Goal: Task Accomplishment & Management: Use online tool/utility

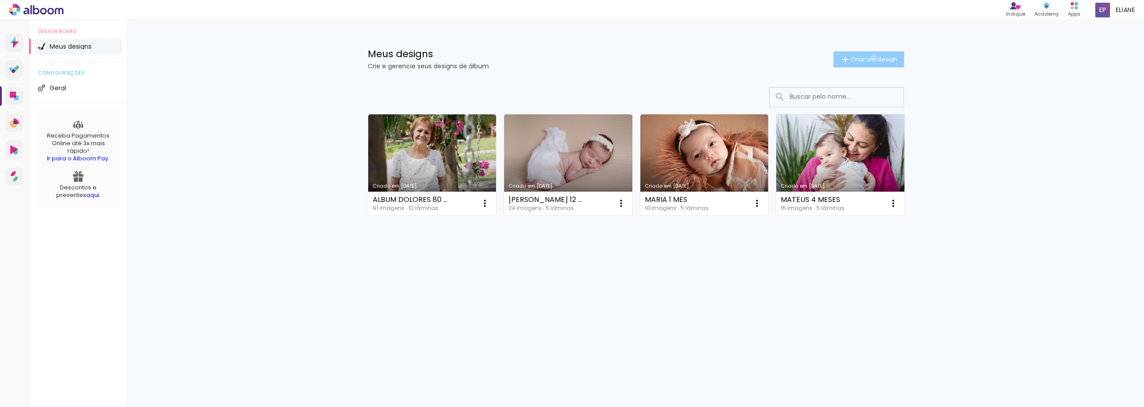
click at [872, 58] on span "Criar um design" at bounding box center [874, 59] width 46 height 6
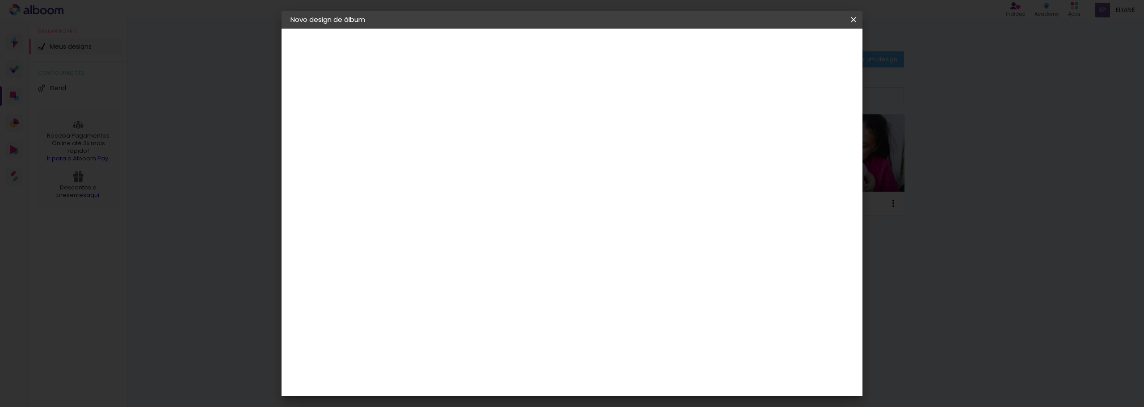
drag, startPoint x: 586, startPoint y: 119, endPoint x: 585, endPoint y: 124, distance: 5.1
click at [437, 123] on input at bounding box center [437, 120] width 0 height 14
type input "MARIA 2 MESES"
type paper-input "MARIA 2 MESES"
click at [0, 0] on slot "Avançar" at bounding box center [0, 0] width 0 height 0
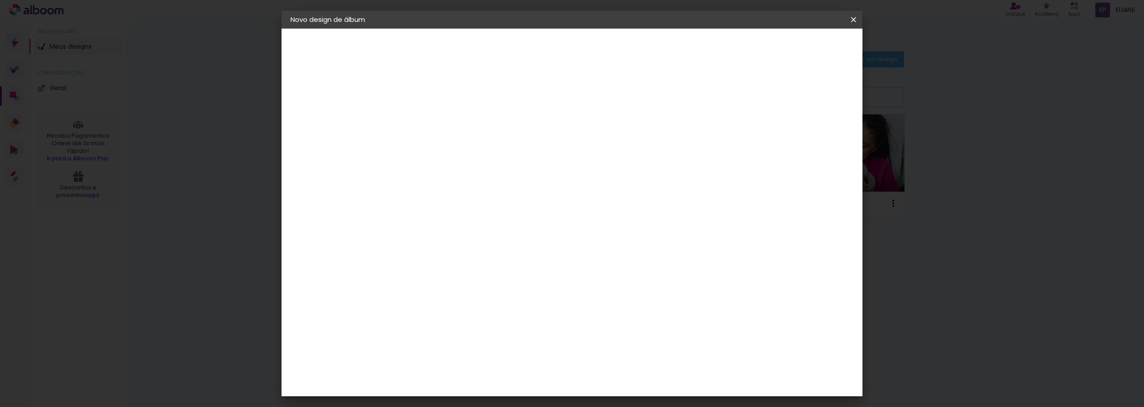
drag, startPoint x: 475, startPoint y: 174, endPoint x: 474, endPoint y: 180, distance: 6.0
click at [474, 179] on paper-input-container at bounding box center [459, 170] width 97 height 20
type input "QUAL"
type paper-input "QUAL"
drag, startPoint x: 474, startPoint y: 202, endPoint x: 502, endPoint y: 199, distance: 27.9
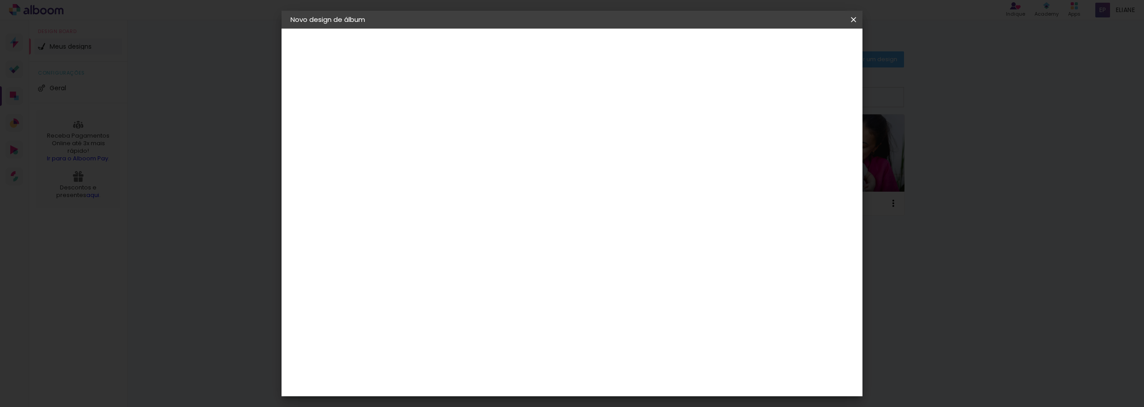
click at [455, 203] on div "Quality" at bounding box center [443, 201] width 25 height 7
click at [0, 0] on slot "Avançar" at bounding box center [0, 0] width 0 height 0
click at [508, 159] on div "Opções disponíveis Encadernados SlimBook GraphicBook Tamanho Escolha o tamanho" at bounding box center [459, 170] width 97 height 167
click at [471, 149] on input "text" at bounding box center [454, 156] width 35 height 14
click at [650, 166] on paper-item "SlimBook" at bounding box center [630, 166] width 179 height 18
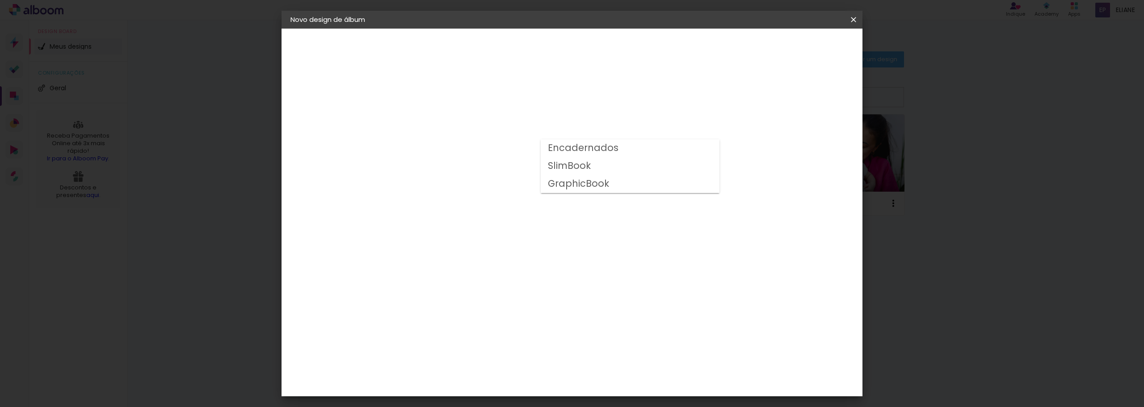
type input "SlimBook"
click at [497, 231] on span "15 × 21" at bounding box center [476, 243] width 42 height 24
click at [0, 0] on slot "Avançar" at bounding box center [0, 0] width 0 height 0
click at [798, 44] on span "Iniciar design" at bounding box center [777, 47] width 41 height 6
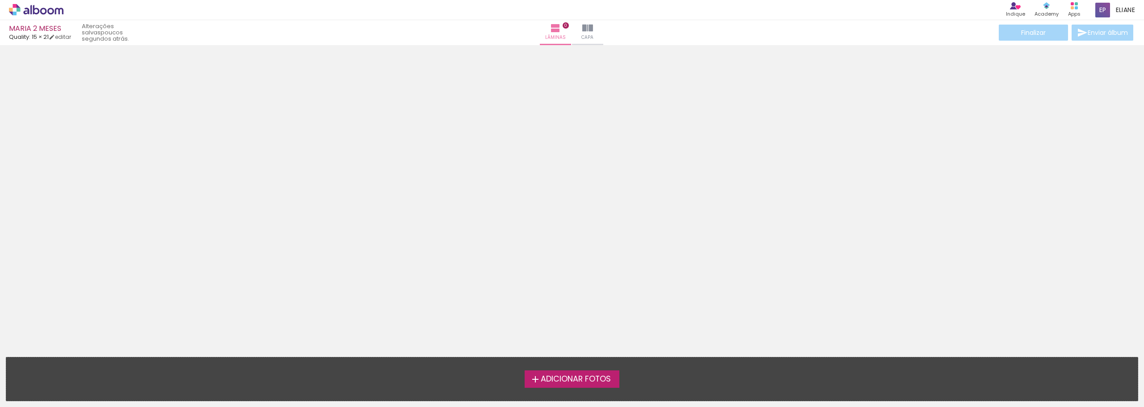
click at [566, 379] on span "Adicionar Fotos" at bounding box center [576, 379] width 70 height 8
click at [0, 0] on input "file" at bounding box center [0, 0] width 0 height 0
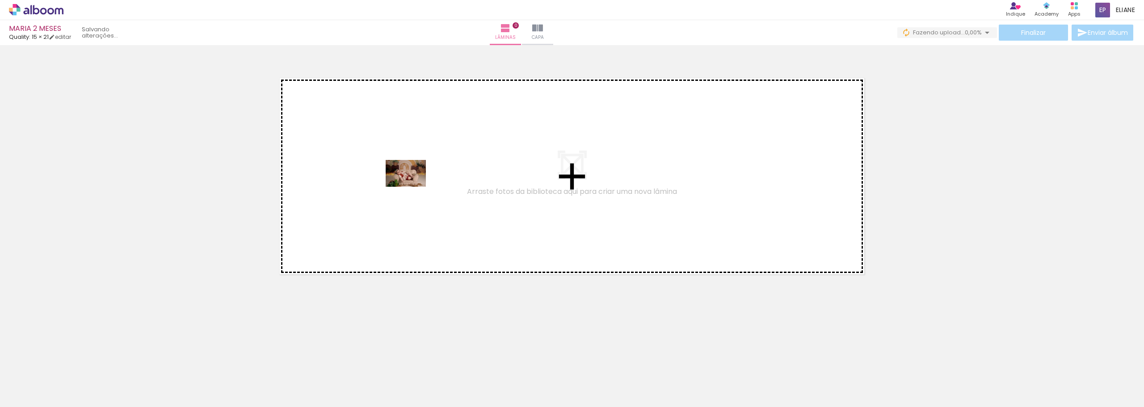
drag, startPoint x: 96, startPoint y: 376, endPoint x: 307, endPoint y: 314, distance: 220.7
click at [407, 192] on quentale-workspace at bounding box center [572, 203] width 1144 height 407
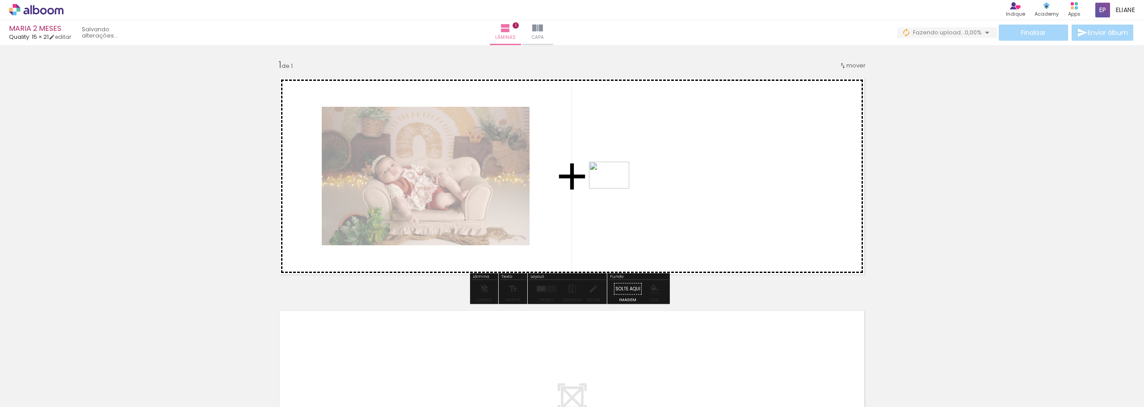
drag, startPoint x: 137, startPoint y: 381, endPoint x: 616, endPoint y: 189, distance: 515.7
click at [616, 189] on quentale-workspace at bounding box center [572, 203] width 1144 height 407
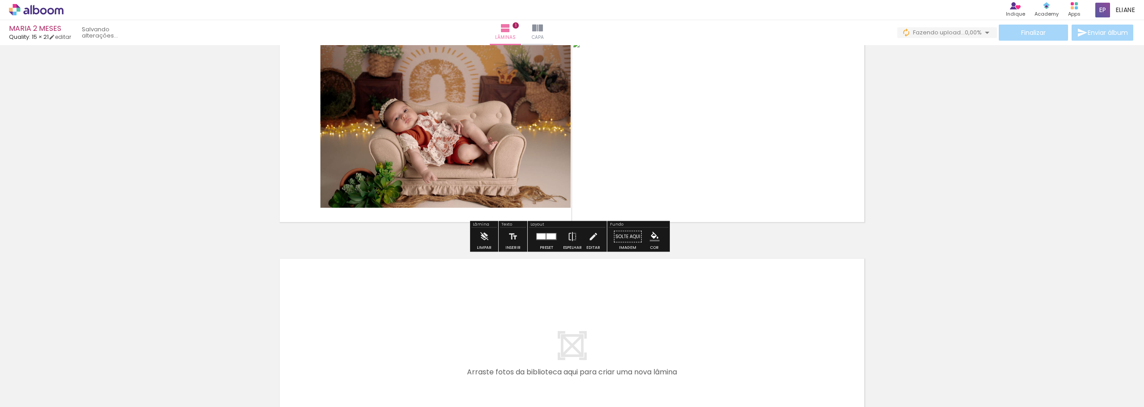
scroll to position [45, 0]
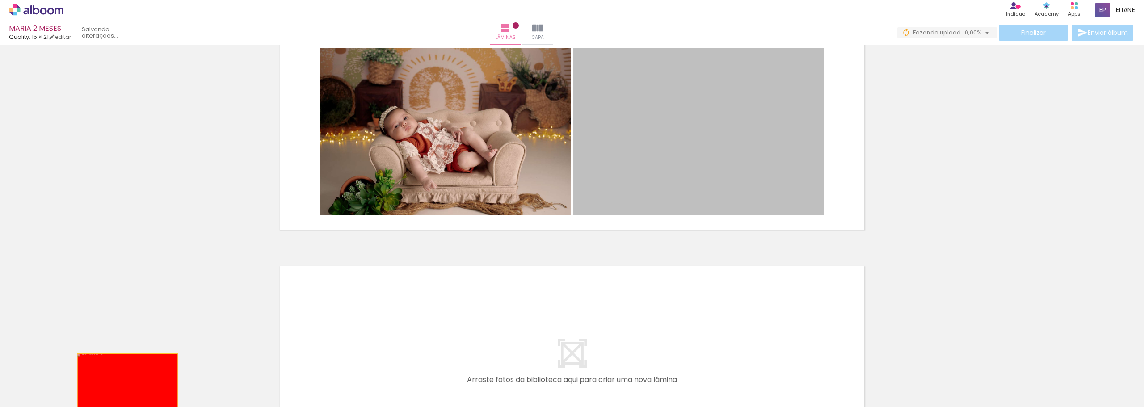
drag, startPoint x: 675, startPoint y: 171, endPoint x: 124, endPoint y: 387, distance: 591.5
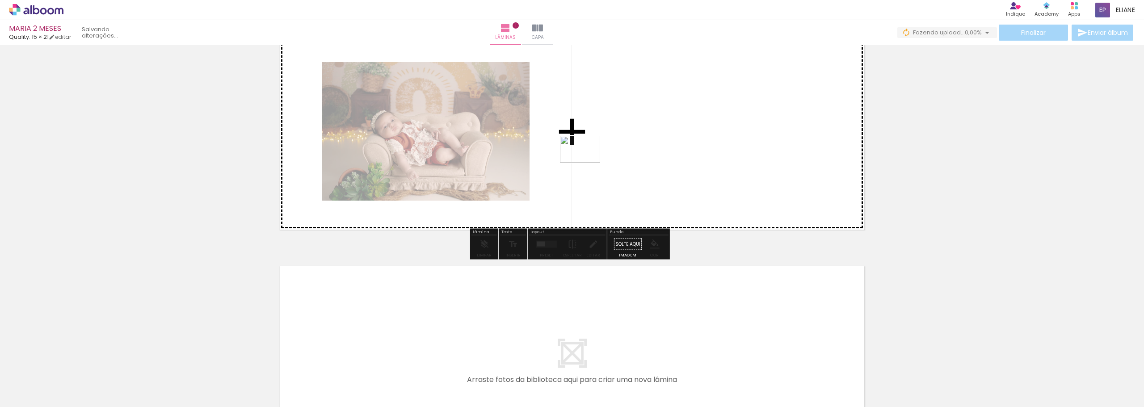
drag, startPoint x: 296, startPoint y: 386, endPoint x: 584, endPoint y: 165, distance: 363.0
click at [584, 165] on quentale-workspace at bounding box center [572, 203] width 1144 height 407
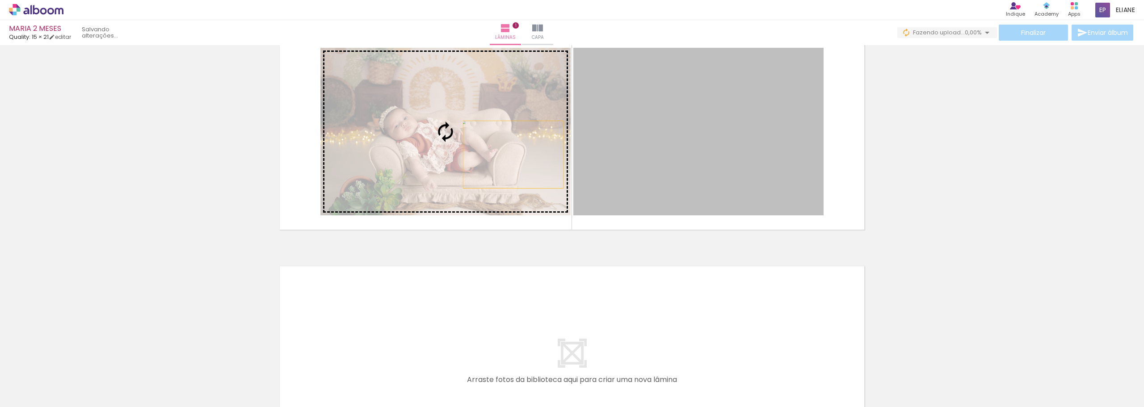
drag, startPoint x: 656, startPoint y: 146, endPoint x: 547, endPoint y: 159, distance: 109.7
click at [0, 0] on slot at bounding box center [0, 0] width 0 height 0
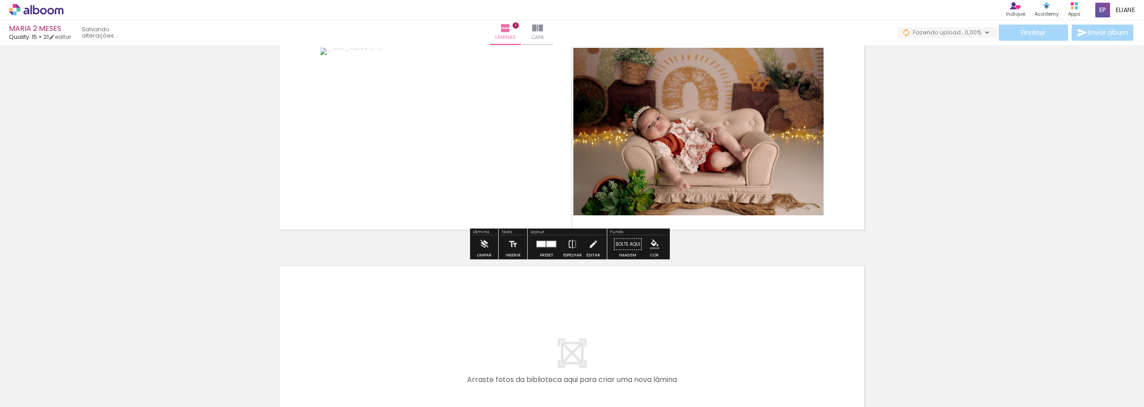
scroll to position [194, 0]
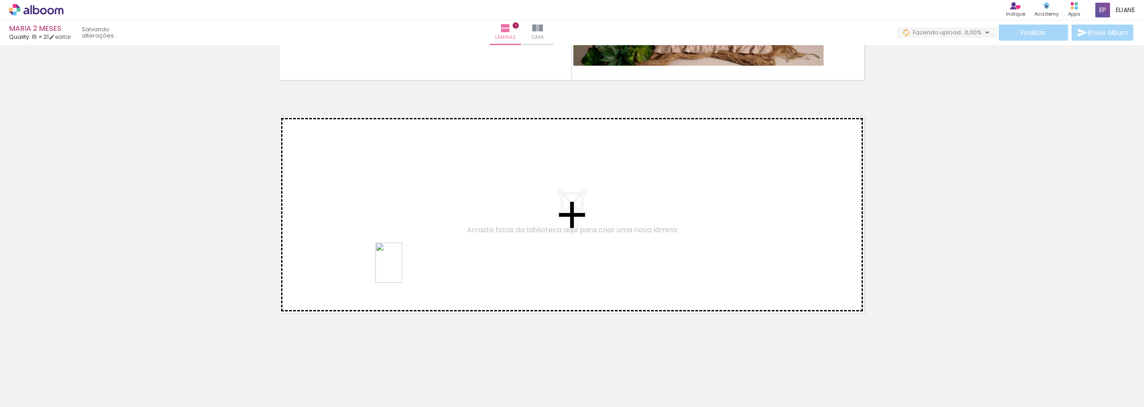
drag, startPoint x: 387, startPoint y: 383, endPoint x: 500, endPoint y: 378, distance: 113.2
click at [402, 270] on quentale-workspace at bounding box center [572, 203] width 1144 height 407
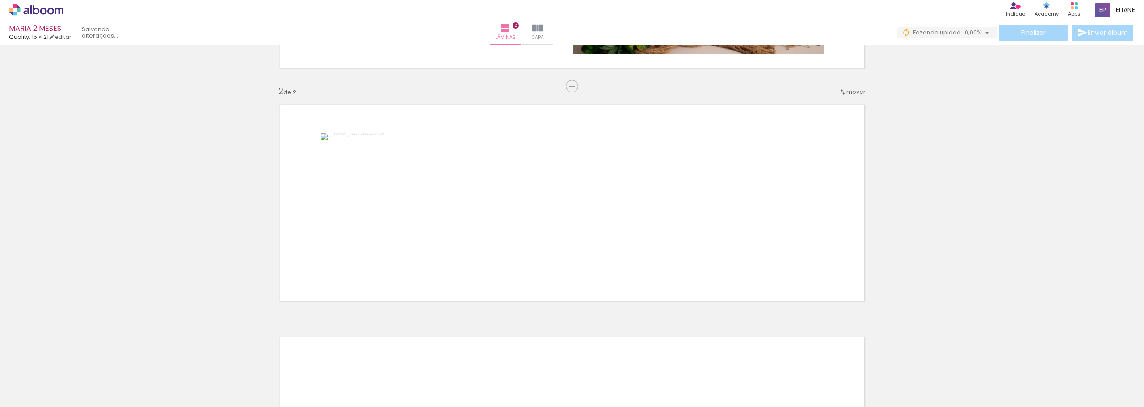
scroll to position [211, 0]
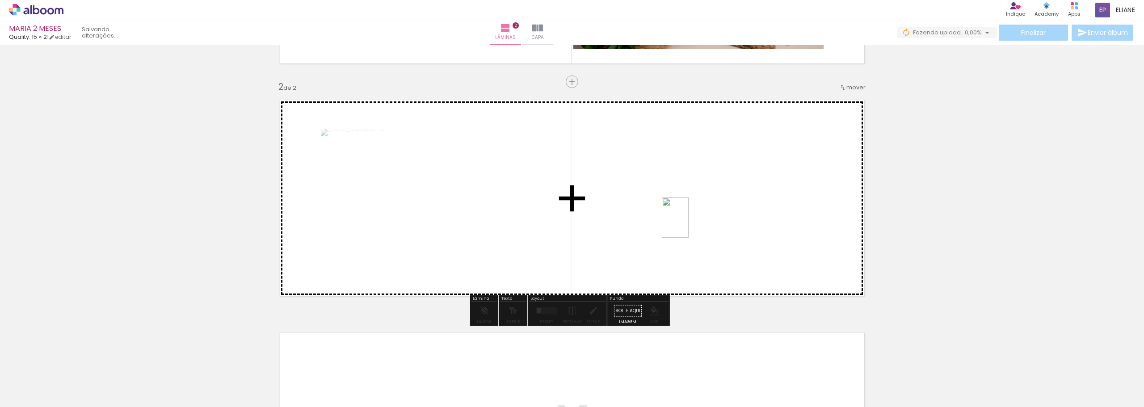
drag, startPoint x: 498, startPoint y: 368, endPoint x: 678, endPoint y: 247, distance: 217.3
click at [689, 224] on quentale-workspace at bounding box center [572, 203] width 1144 height 407
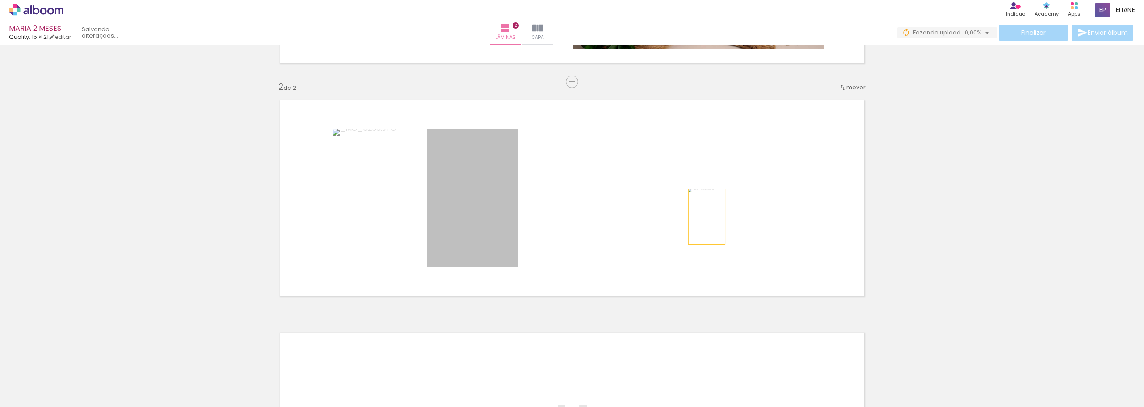
drag, startPoint x: 456, startPoint y: 230, endPoint x: 703, endPoint y: 217, distance: 247.9
click at [703, 217] on quentale-layouter at bounding box center [572, 198] width 599 height 210
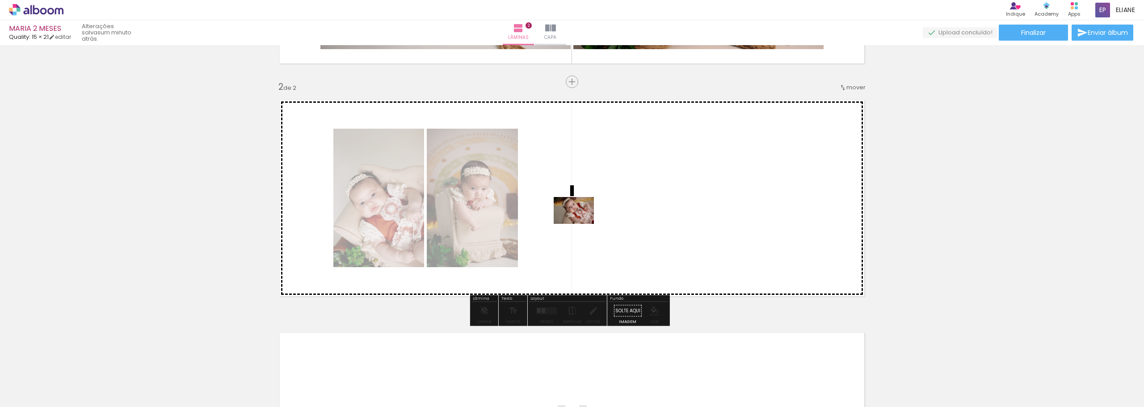
drag, startPoint x: 536, startPoint y: 376, endPoint x: 580, endPoint y: 223, distance: 159.2
click at [580, 223] on quentale-workspace at bounding box center [572, 203] width 1144 height 407
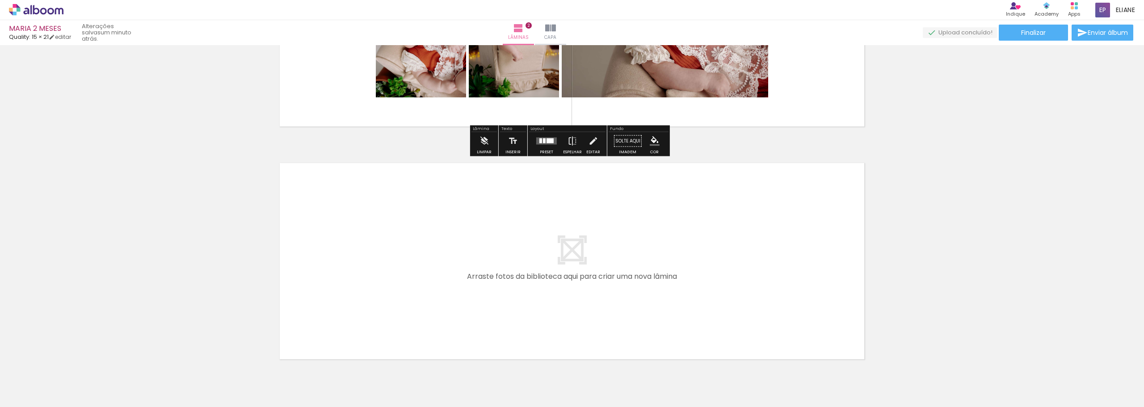
scroll to position [427, 0]
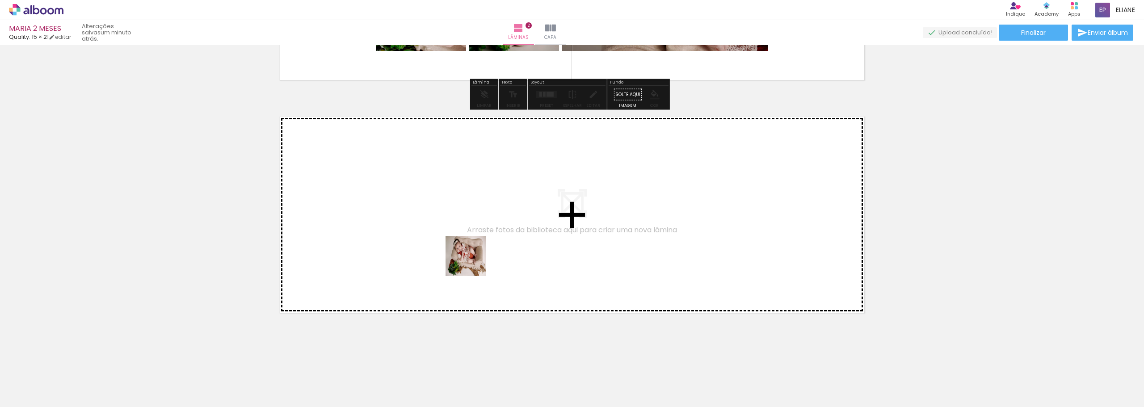
drag, startPoint x: 444, startPoint y: 378, endPoint x: 472, endPoint y: 263, distance: 119.2
click at [472, 263] on quentale-workspace at bounding box center [572, 203] width 1144 height 407
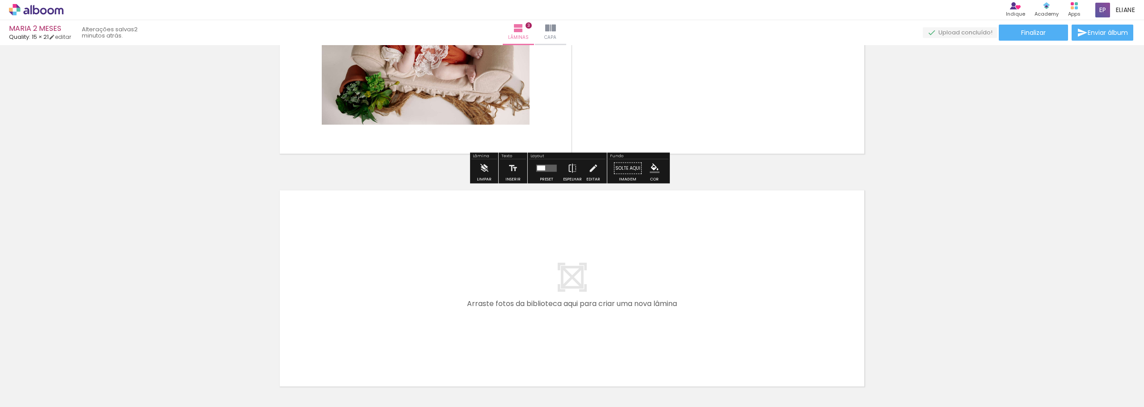
scroll to position [622, 0]
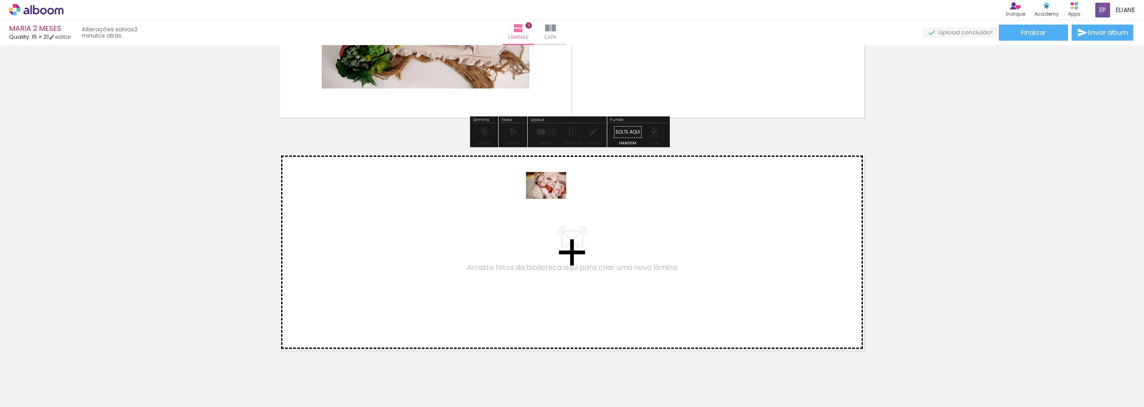
drag, startPoint x: 134, startPoint y: 379, endPoint x: 548, endPoint y: 208, distance: 448.2
click at [548, 208] on quentale-workspace at bounding box center [572, 203] width 1144 height 407
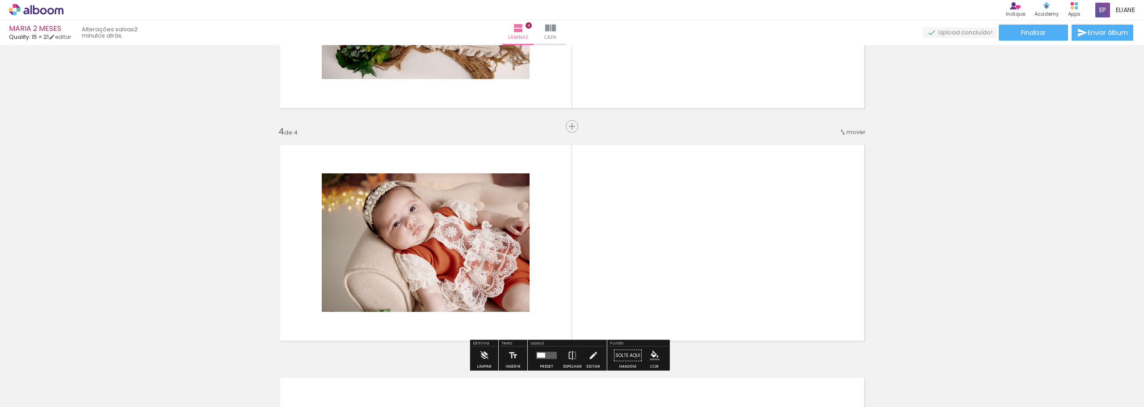
scroll to position [893, 0]
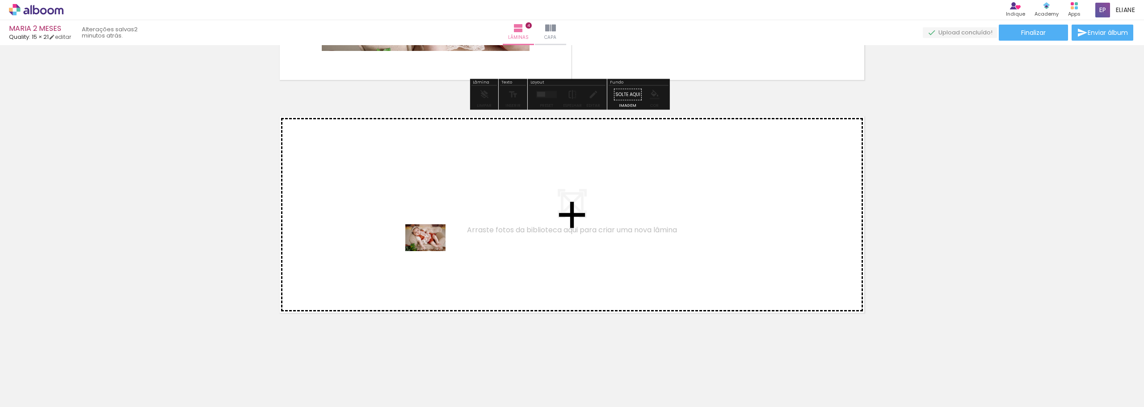
drag, startPoint x: 205, startPoint y: 373, endPoint x: 315, endPoint y: 360, distance: 111.1
click at [424, 256] on quentale-workspace at bounding box center [572, 203] width 1144 height 407
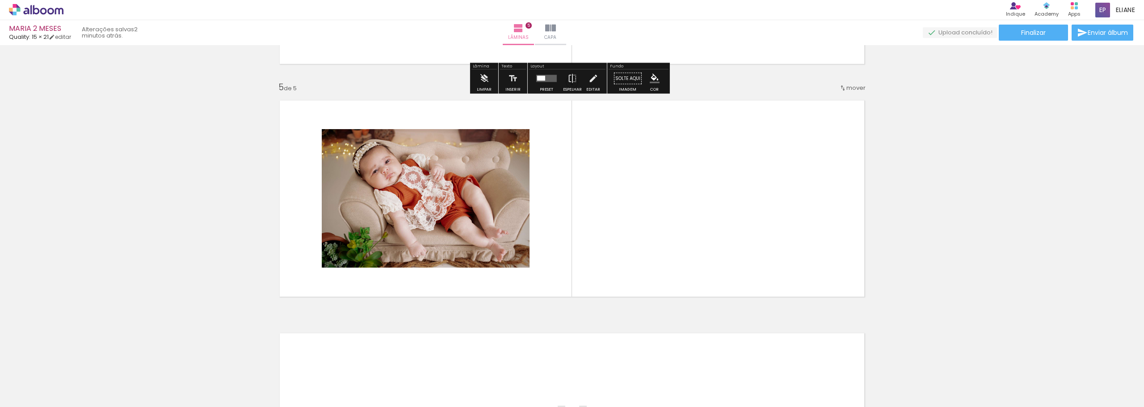
scroll to position [909, 0]
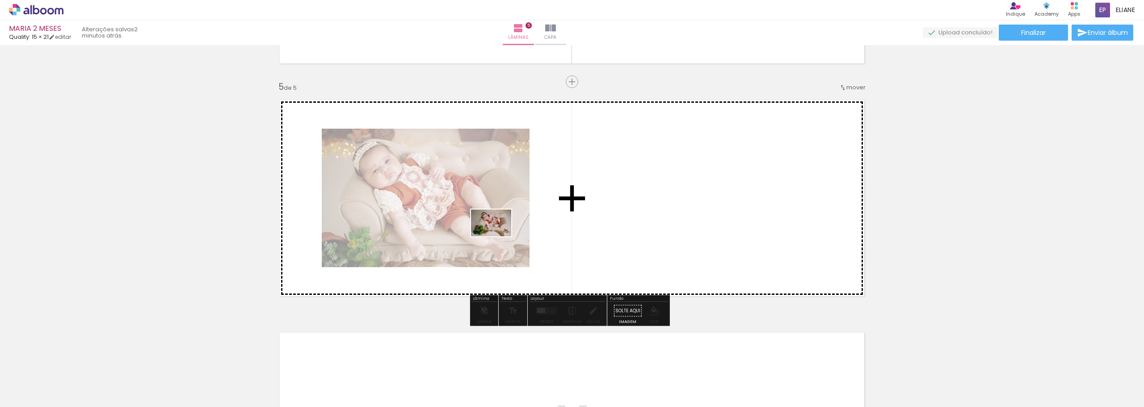
drag, startPoint x: 237, startPoint y: 377, endPoint x: 504, endPoint y: 234, distance: 302.9
click at [504, 234] on quentale-workspace at bounding box center [572, 203] width 1144 height 407
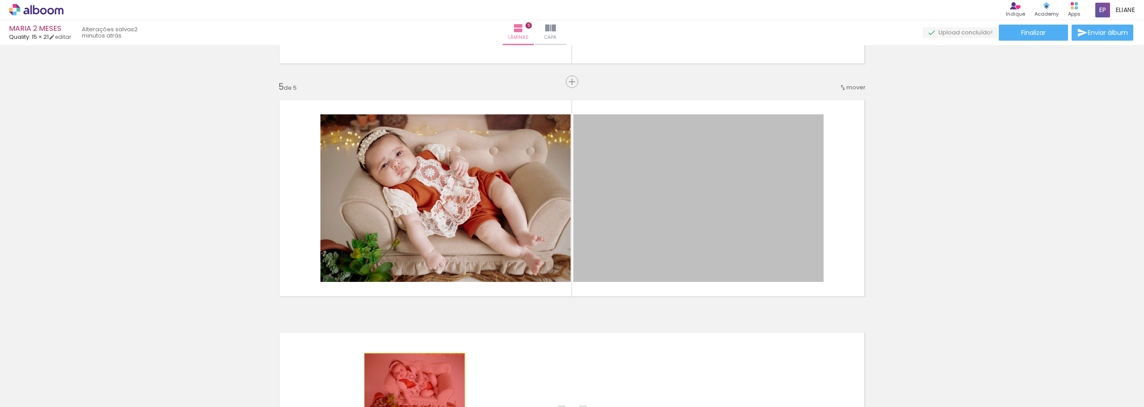
drag, startPoint x: 666, startPoint y: 199, endPoint x: 559, endPoint y: 315, distance: 157.1
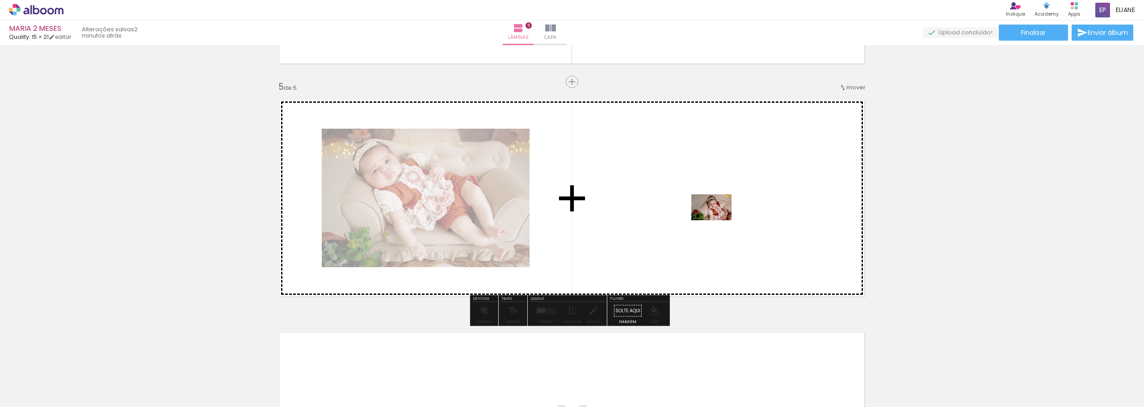
drag, startPoint x: 347, startPoint y: 386, endPoint x: 718, endPoint y: 221, distance: 405.9
click at [718, 221] on quentale-workspace at bounding box center [572, 203] width 1144 height 407
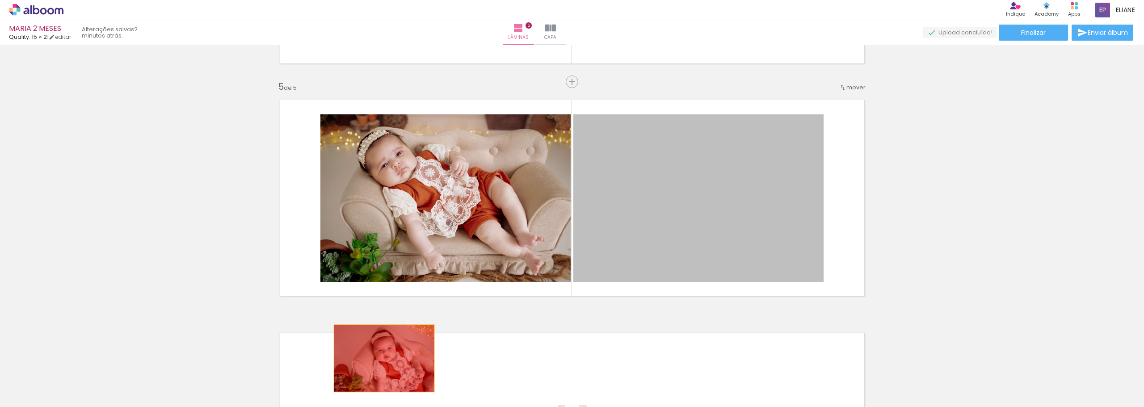
drag, startPoint x: 724, startPoint y: 225, endPoint x: 647, endPoint y: 270, distance: 88.5
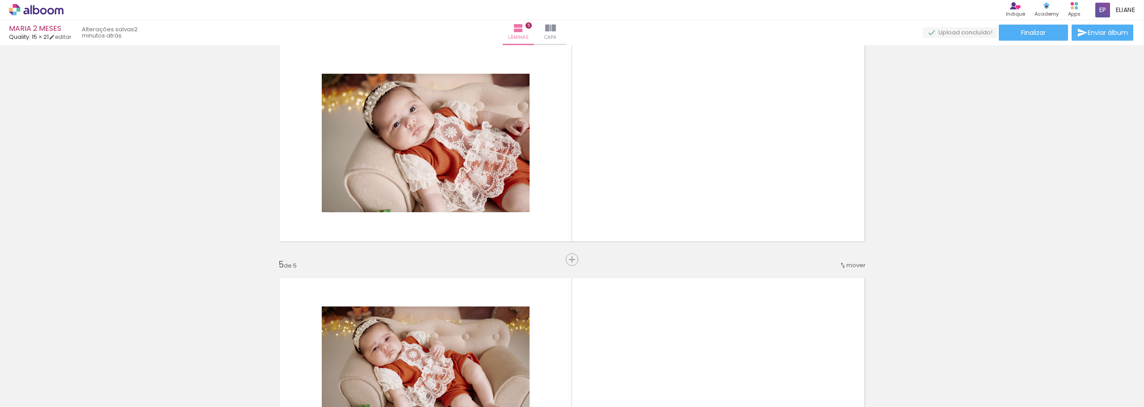
scroll to position [715, 0]
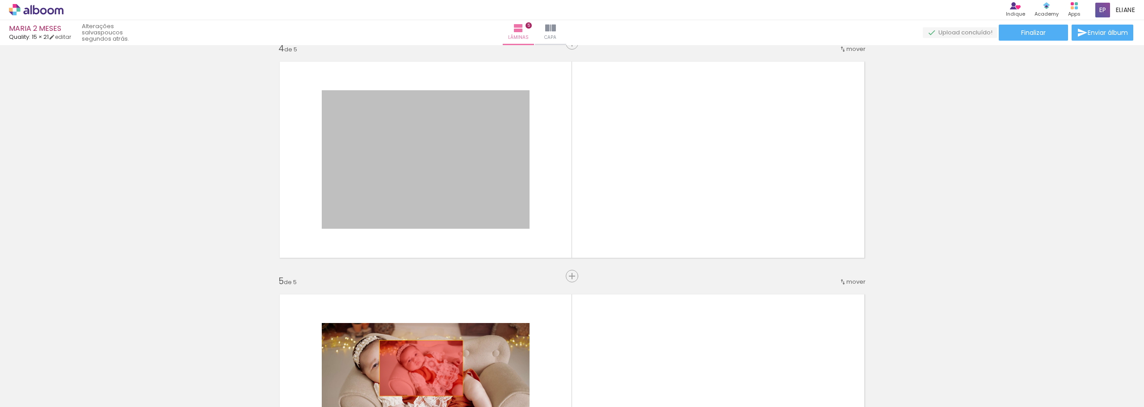
drag, startPoint x: 445, startPoint y: 185, endPoint x: 418, endPoint y: 368, distance: 185.7
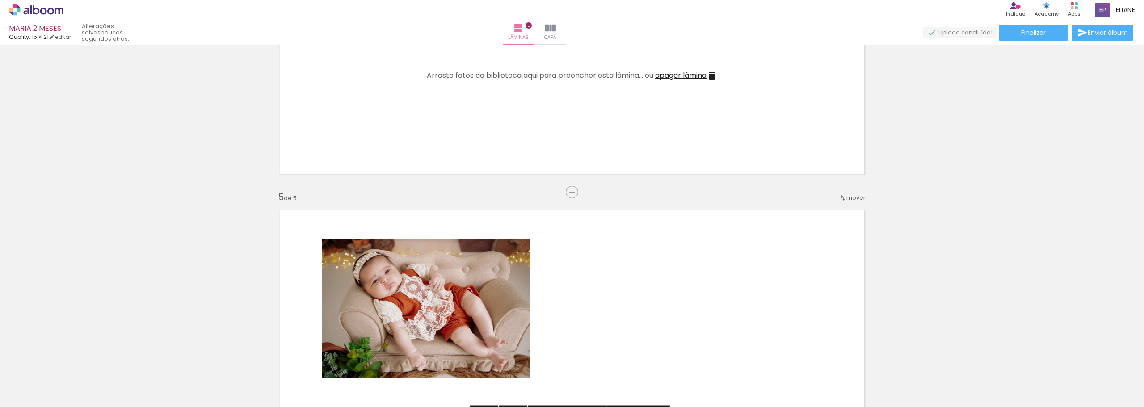
scroll to position [849, 0]
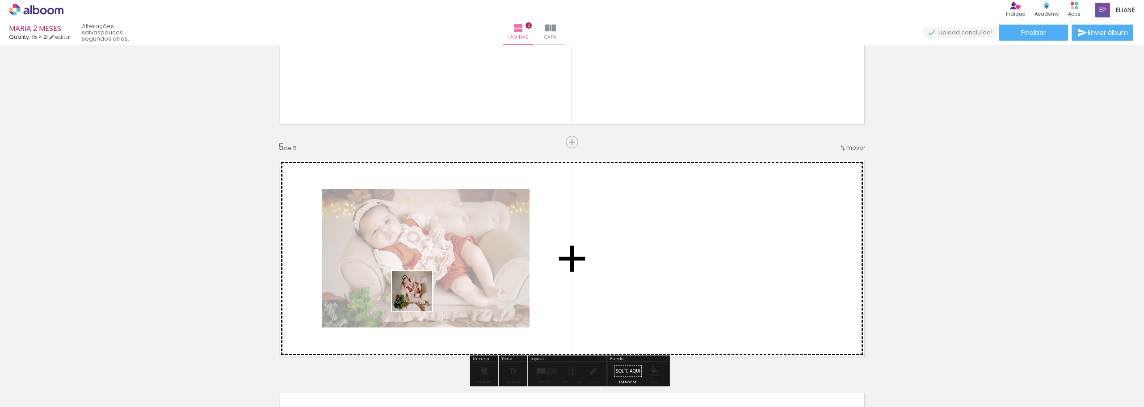
drag, startPoint x: 243, startPoint y: 380, endPoint x: 553, endPoint y: 256, distance: 333.6
click at [553, 256] on quentale-workspace at bounding box center [572, 203] width 1144 height 407
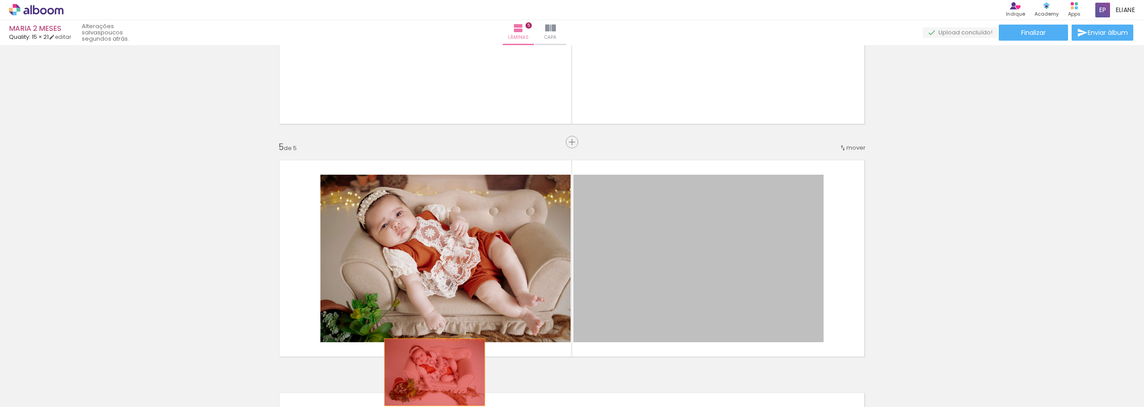
drag, startPoint x: 772, startPoint y: 272, endPoint x: 431, endPoint y: 372, distance: 355.3
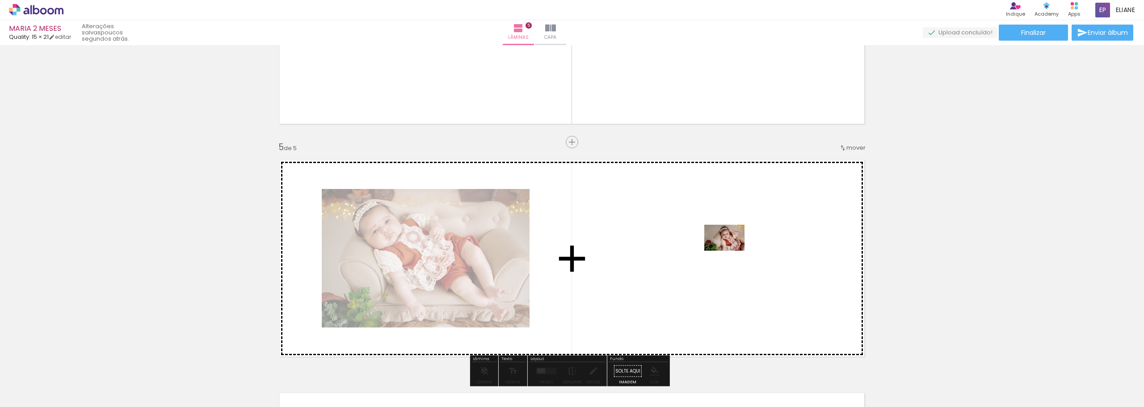
drag, startPoint x: 354, startPoint y: 375, endPoint x: 163, endPoint y: 355, distance: 192.3
click at [712, 256] on quentale-workspace at bounding box center [572, 203] width 1144 height 407
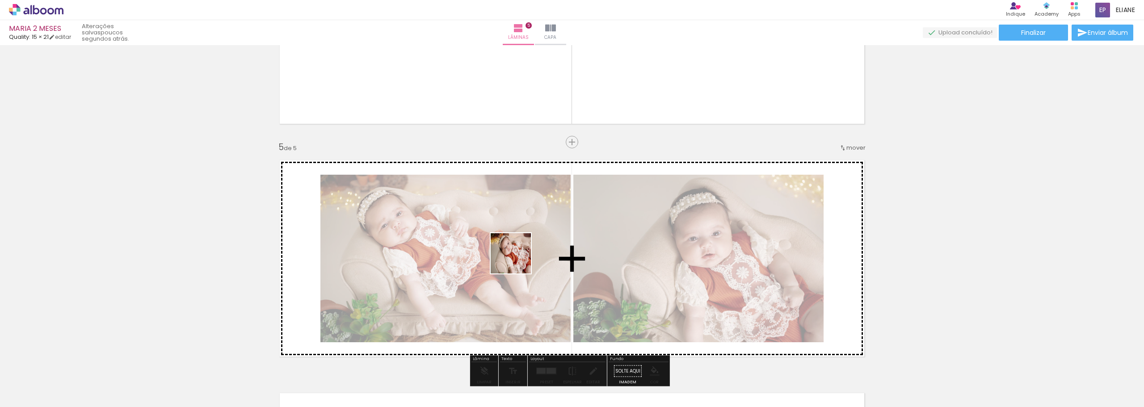
drag, startPoint x: 144, startPoint y: 374, endPoint x: 517, endPoint y: 260, distance: 390.2
click at [517, 260] on quentale-workspace at bounding box center [572, 203] width 1144 height 407
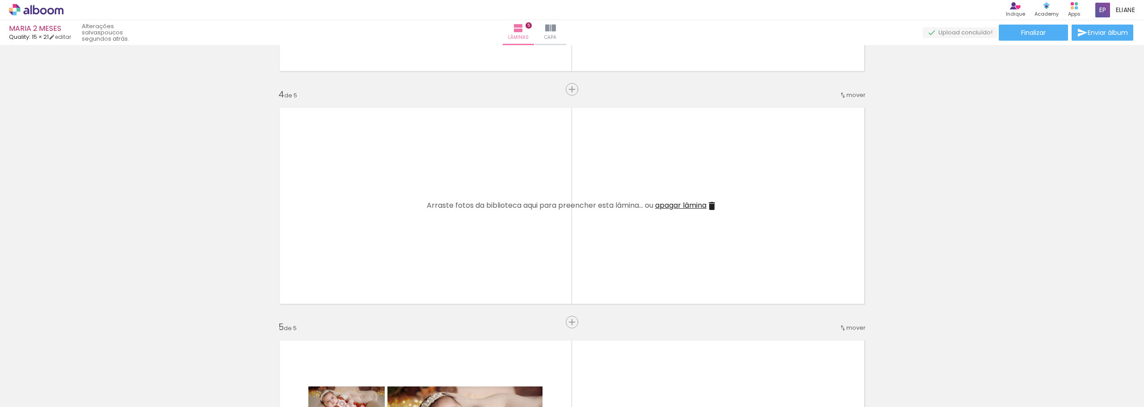
scroll to position [626, 0]
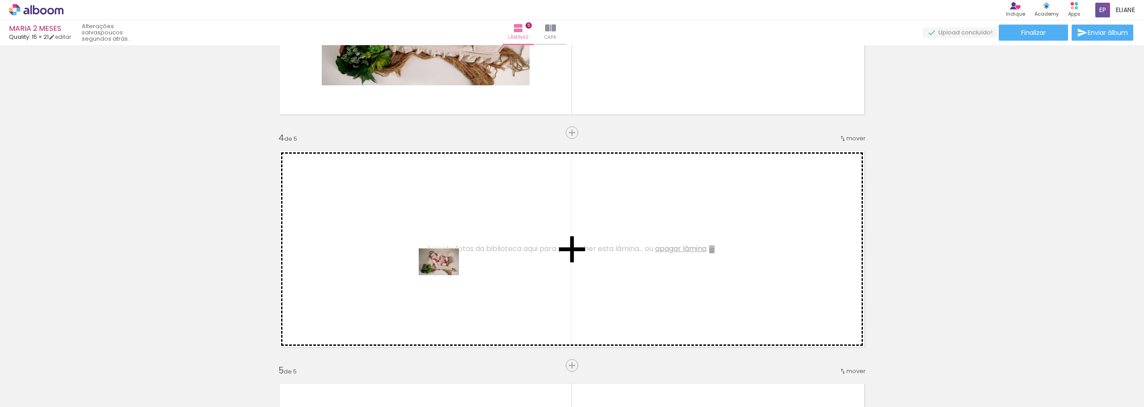
drag, startPoint x: 242, startPoint y: 386, endPoint x: 779, endPoint y: 249, distance: 553.7
click at [446, 280] on quentale-workspace at bounding box center [572, 203] width 1144 height 407
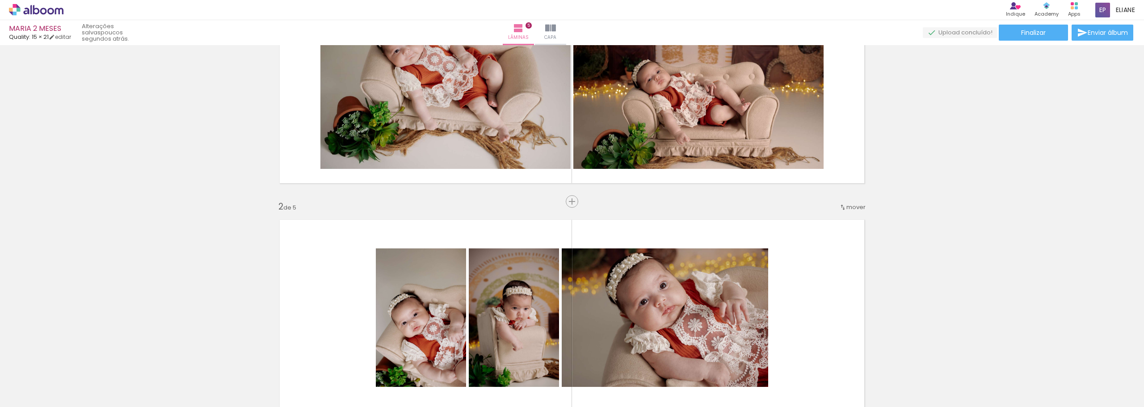
scroll to position [45, 0]
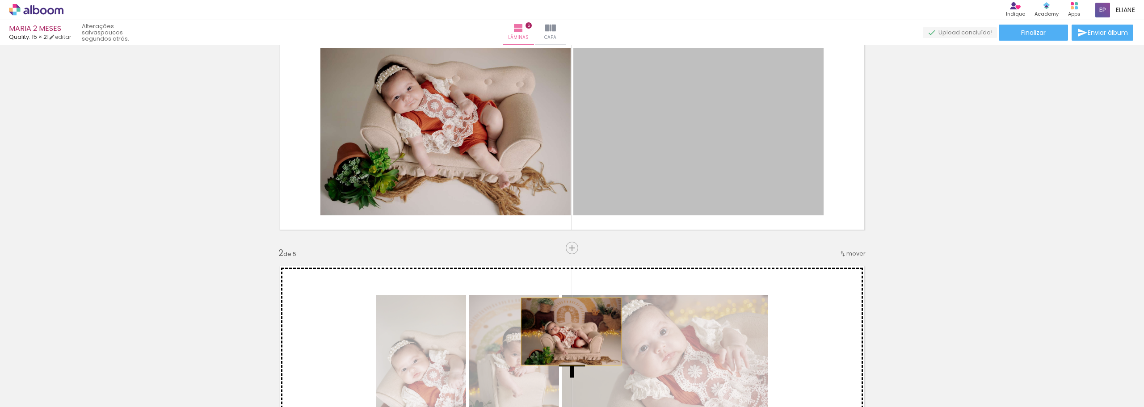
drag, startPoint x: 732, startPoint y: 161, endPoint x: 751, endPoint y: 229, distance: 70.5
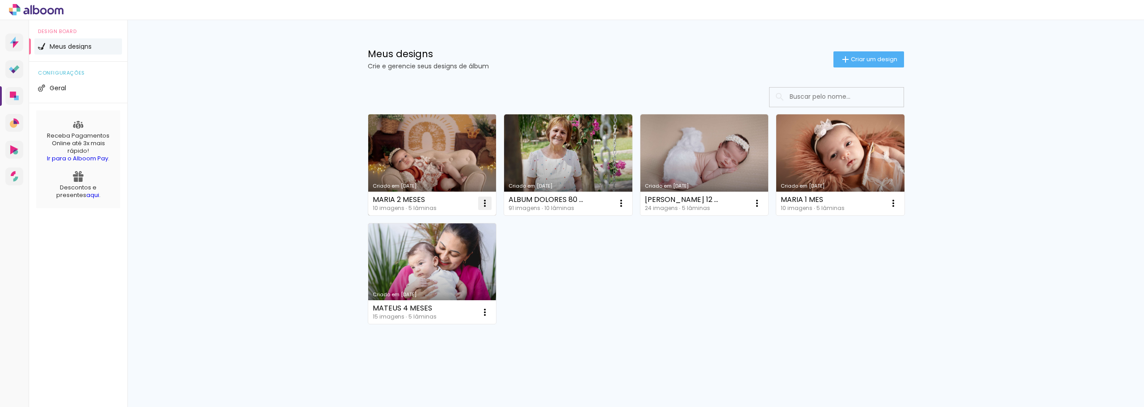
click at [489, 203] on paper-icon-button at bounding box center [485, 203] width 18 height 18
click at [459, 263] on paper-item "Excluir" at bounding box center [446, 262] width 88 height 18
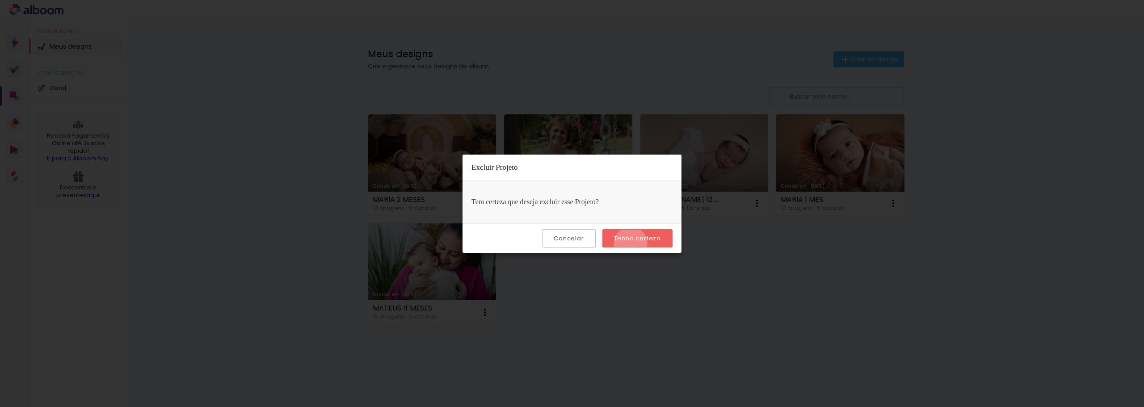
click at [632, 243] on paper-button "Tenho certeza" at bounding box center [637, 238] width 70 height 18
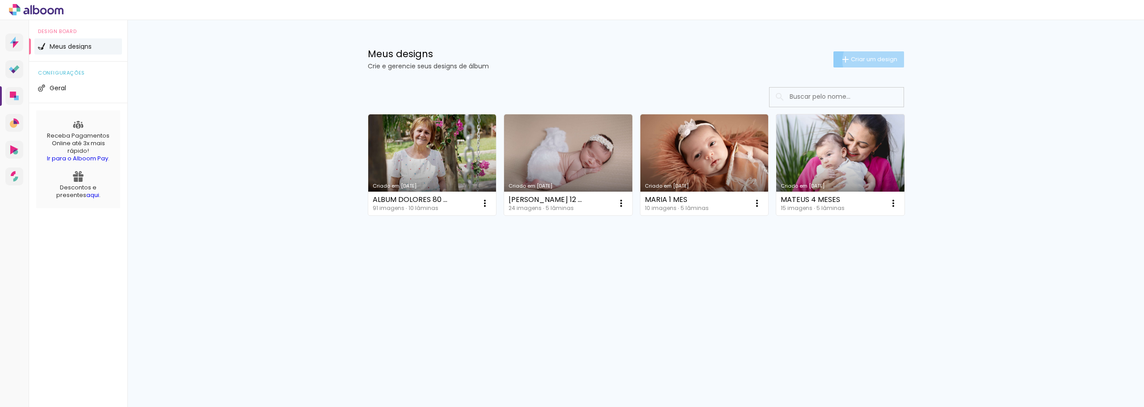
click at [878, 60] on span "Criar um design" at bounding box center [874, 59] width 46 height 6
click at [0, 0] on paper-input-container "Título do álbum" at bounding box center [0, 0] width 0 height 0
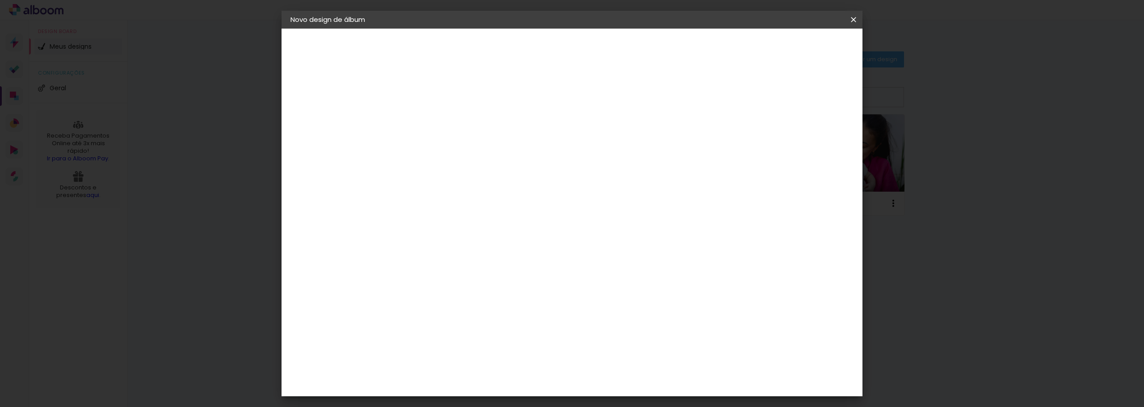
type input "MARIA 2 MESES"
type paper-input "MARIA 2 MESES"
click at [0, 0] on slot "Avançar" at bounding box center [0, 0] width 0 height 0
click at [479, 173] on input at bounding box center [459, 169] width 90 height 11
type input "QUALIT"
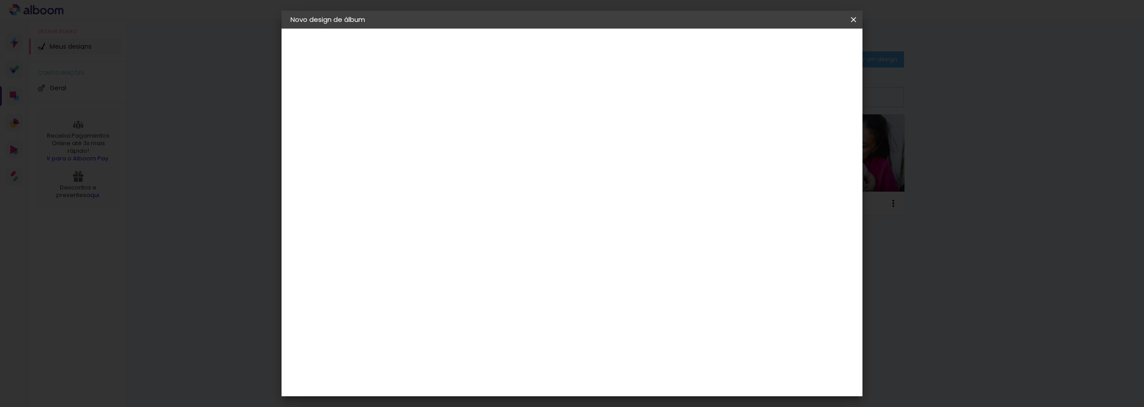
type paper-input "QUALIT"
click at [480, 210] on paper-item "Quality" at bounding box center [450, 202] width 79 height 20
click at [580, 41] on paper-button "Avançar" at bounding box center [558, 47] width 44 height 15
click at [471, 149] on input "text" at bounding box center [454, 156] width 35 height 14
click at [620, 167] on paper-item "SlimBook" at bounding box center [630, 166] width 179 height 18
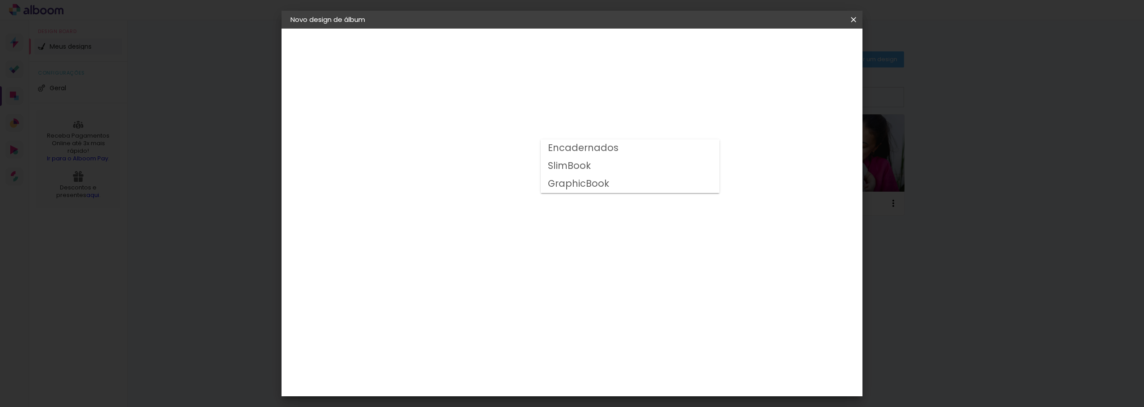
type input "SlimBook"
click at [0, 0] on slot "Avançar" at bounding box center [0, 0] width 0 height 0
click at [743, 54] on paper-button "Iniciar design" at bounding box center [714, 47] width 59 height 15
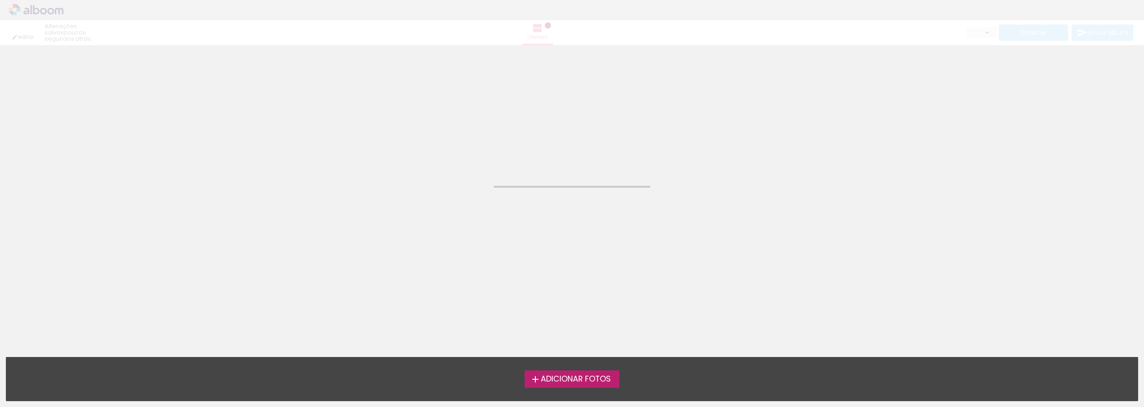
click at [569, 384] on label "Adicionar Fotos" at bounding box center [572, 378] width 95 height 17
click at [0, 0] on input "file" at bounding box center [0, 0] width 0 height 0
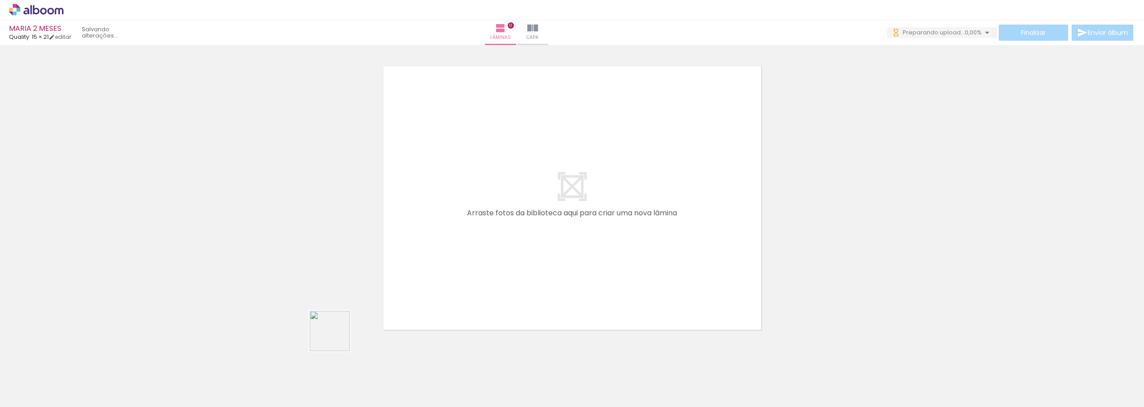
drag, startPoint x: 307, startPoint y: 359, endPoint x: 518, endPoint y: 231, distance: 247.6
click at [518, 231] on quentale-workspace at bounding box center [572, 203] width 1144 height 407
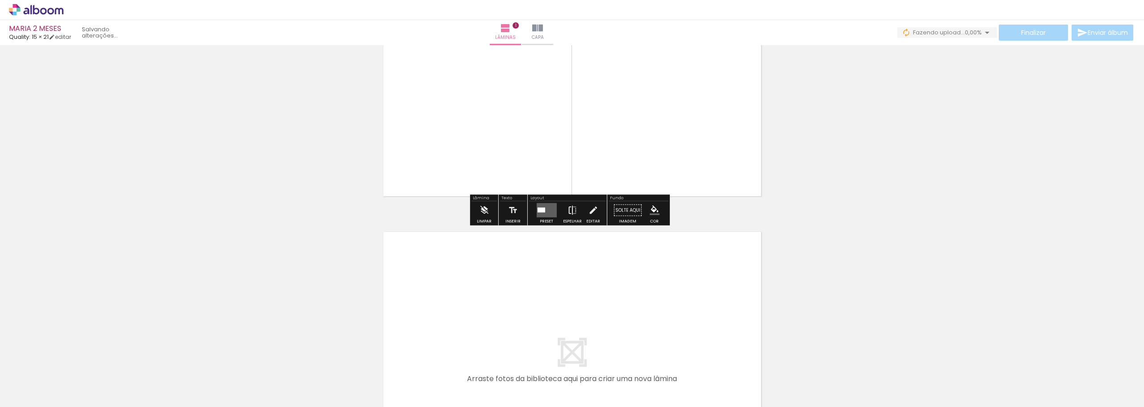
scroll to position [190, 0]
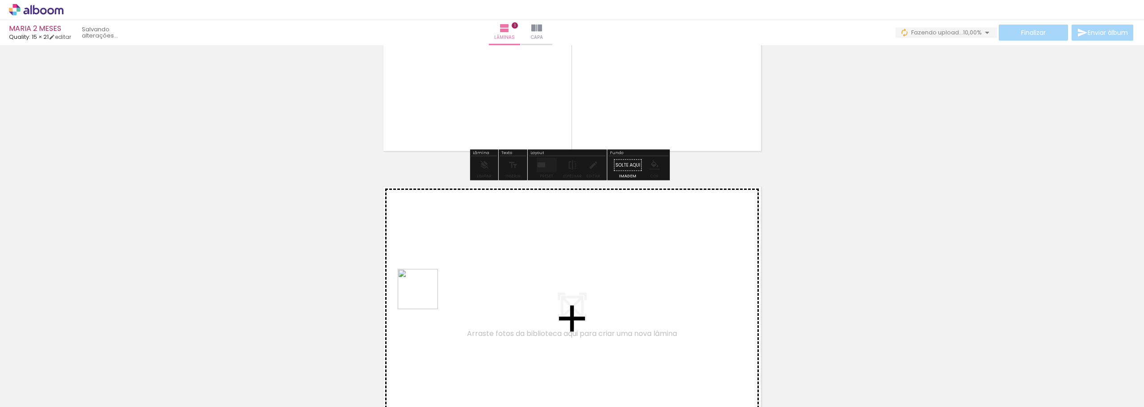
drag, startPoint x: 404, startPoint y: 386, endPoint x: 486, endPoint y: 378, distance: 82.6
click at [429, 275] on quentale-workspace at bounding box center [572, 203] width 1144 height 407
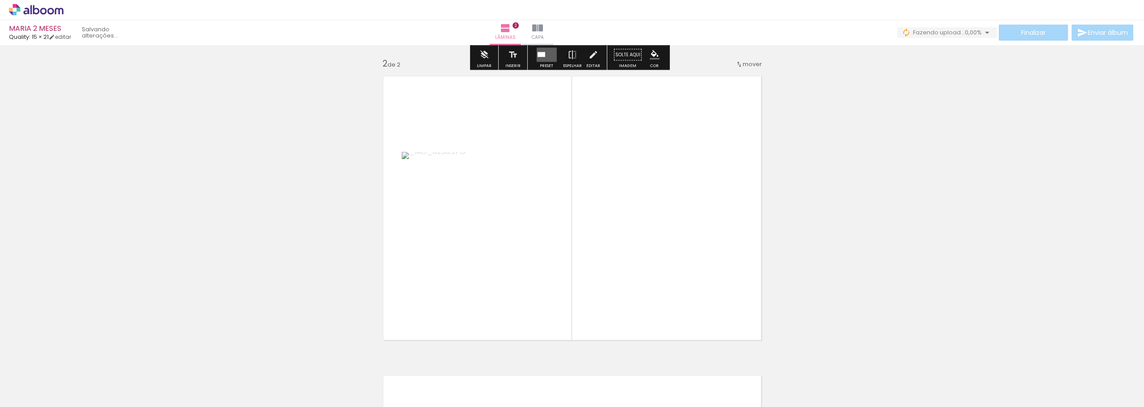
scroll to position [311, 0]
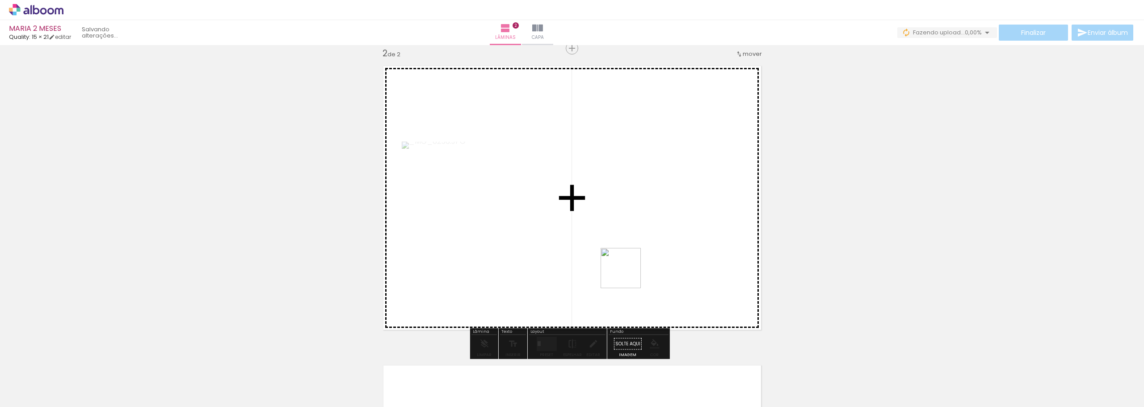
drag, startPoint x: 552, startPoint y: 336, endPoint x: 632, endPoint y: 269, distance: 104.1
click at [632, 269] on quentale-workspace at bounding box center [572, 203] width 1144 height 407
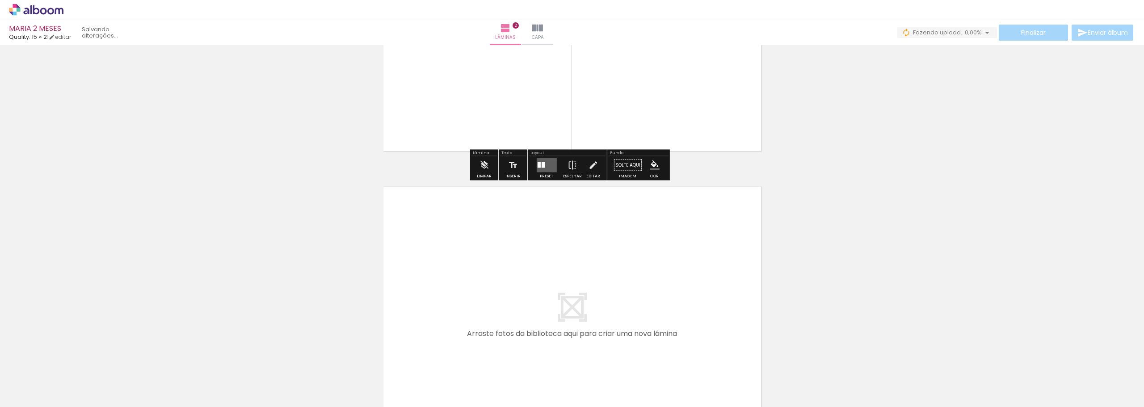
scroll to position [627, 0]
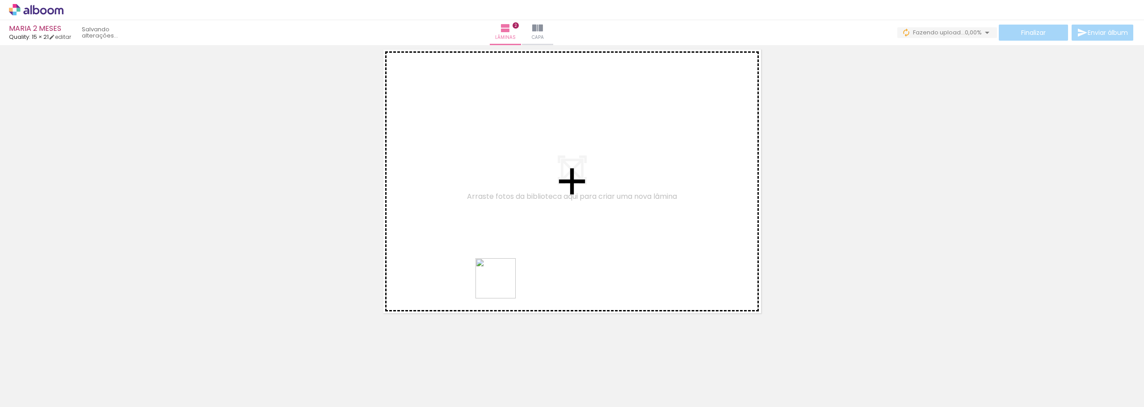
drag, startPoint x: 541, startPoint y: 371, endPoint x: 467, endPoint y: 361, distance: 74.4
click at [500, 259] on quentale-workspace at bounding box center [572, 203] width 1144 height 407
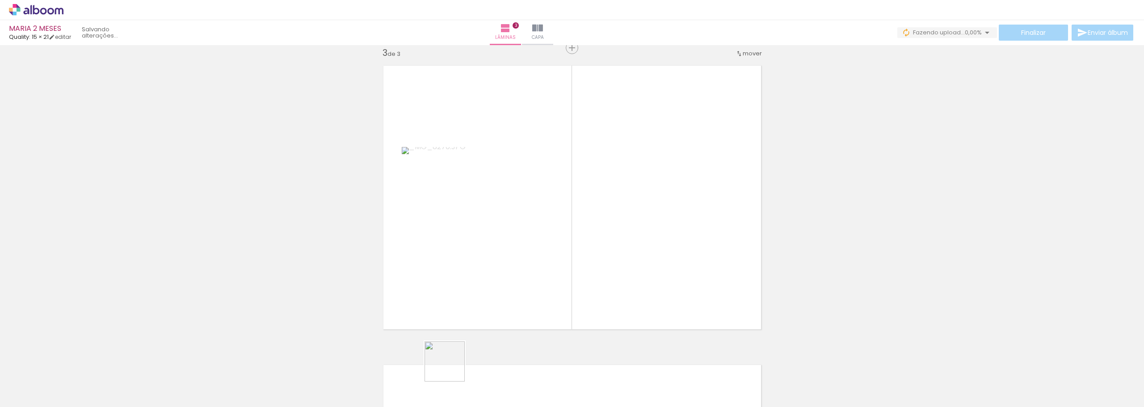
scroll to position [610, 0]
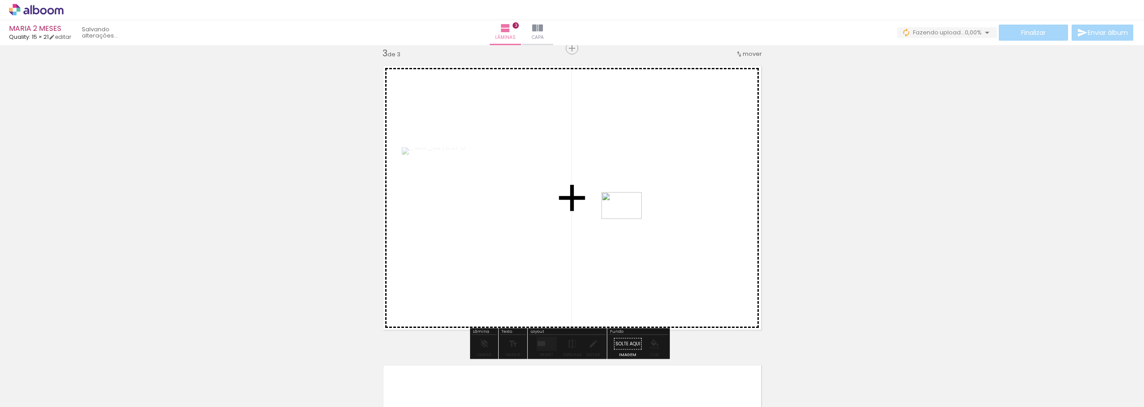
drag, startPoint x: 450, startPoint y: 375, endPoint x: 628, endPoint y: 219, distance: 237.2
click at [628, 219] on quentale-workspace at bounding box center [572, 203] width 1144 height 407
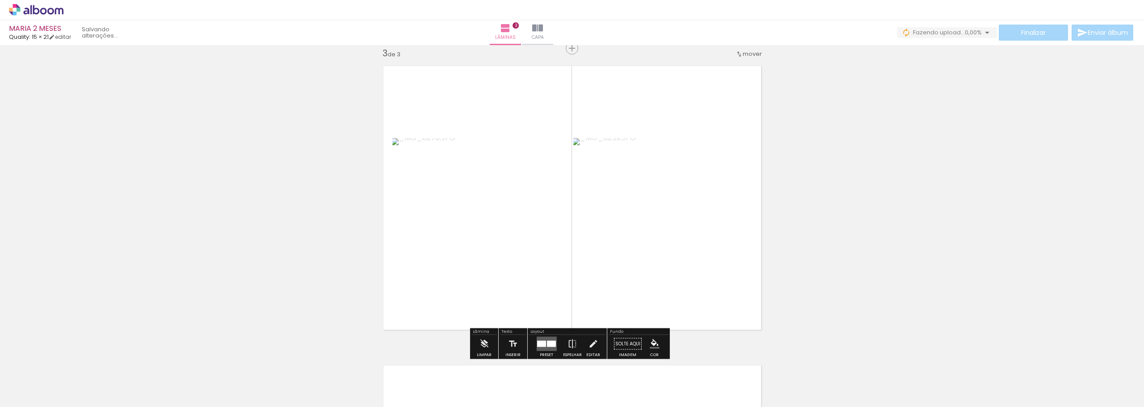
scroll to position [878, 0]
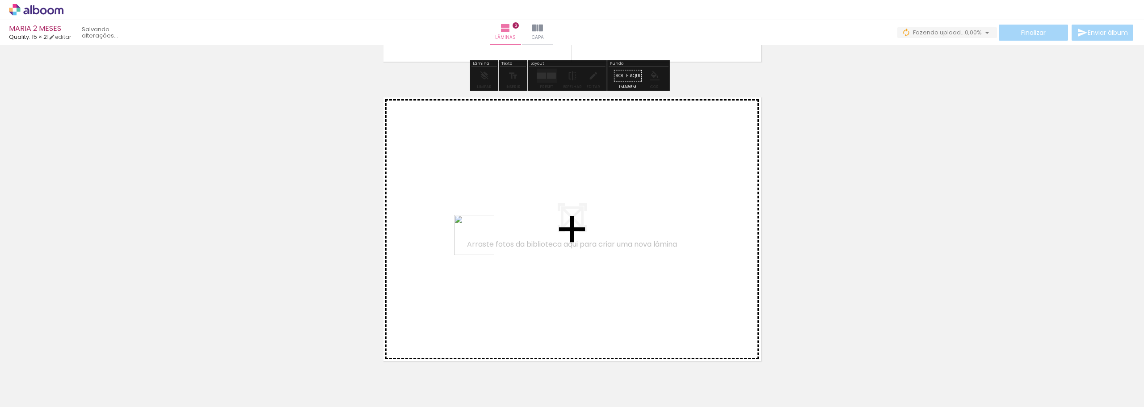
drag, startPoint x: 436, startPoint y: 285, endPoint x: 481, endPoint y: 242, distance: 61.9
click at [481, 242] on quentale-workspace at bounding box center [572, 203] width 1144 height 407
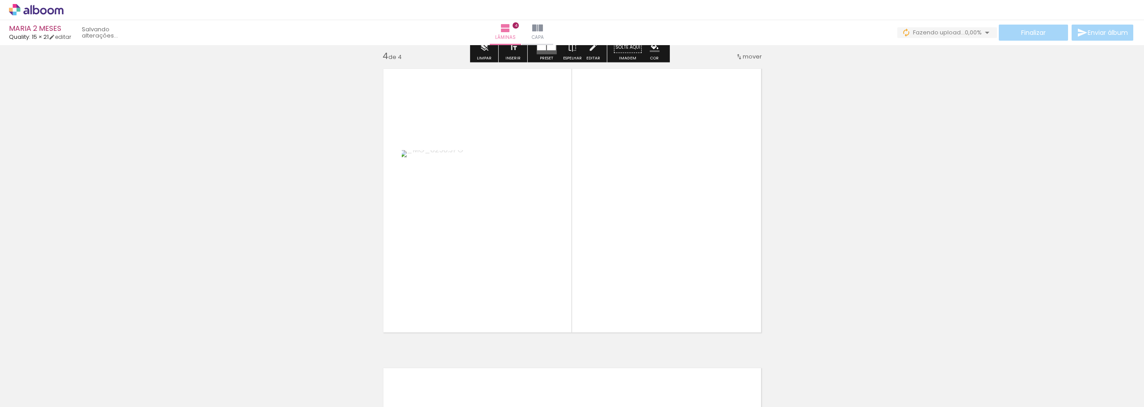
scroll to position [910, 0]
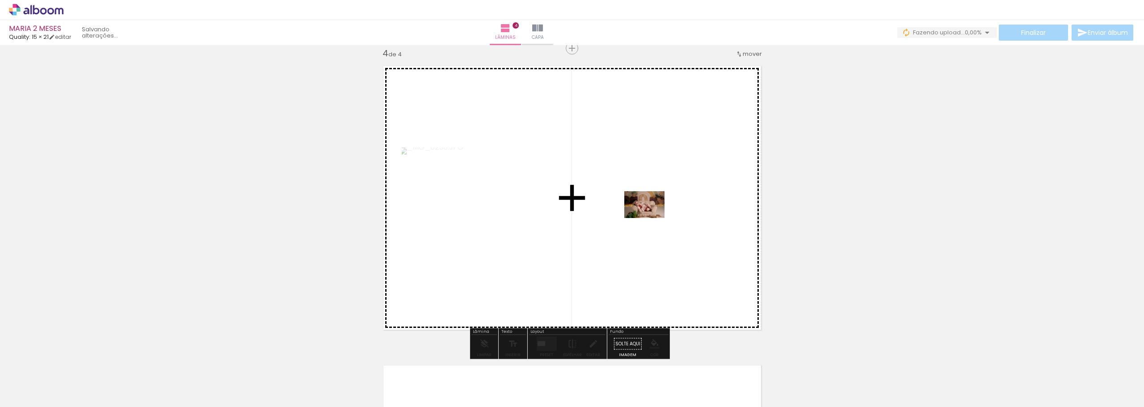
drag, startPoint x: 107, startPoint y: 375, endPoint x: 818, endPoint y: 249, distance: 722.0
click at [650, 219] on quentale-workspace at bounding box center [572, 203] width 1144 height 407
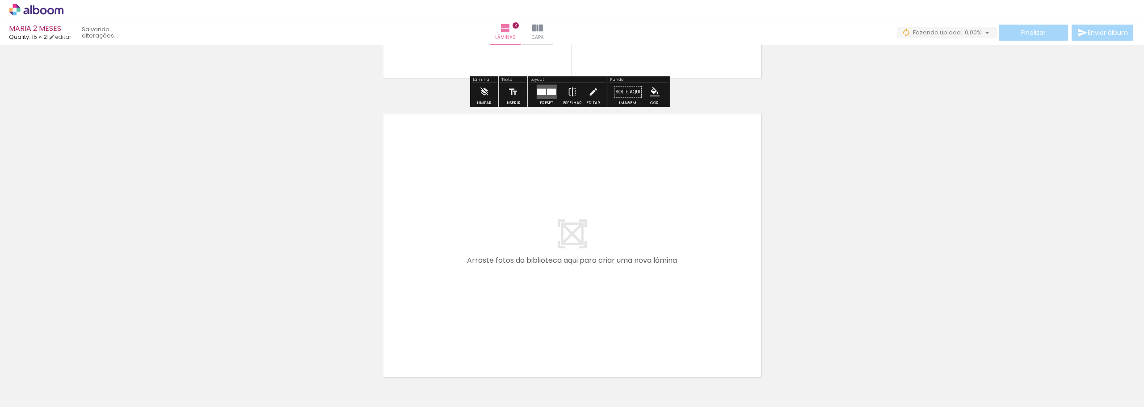
scroll to position [1178, 0]
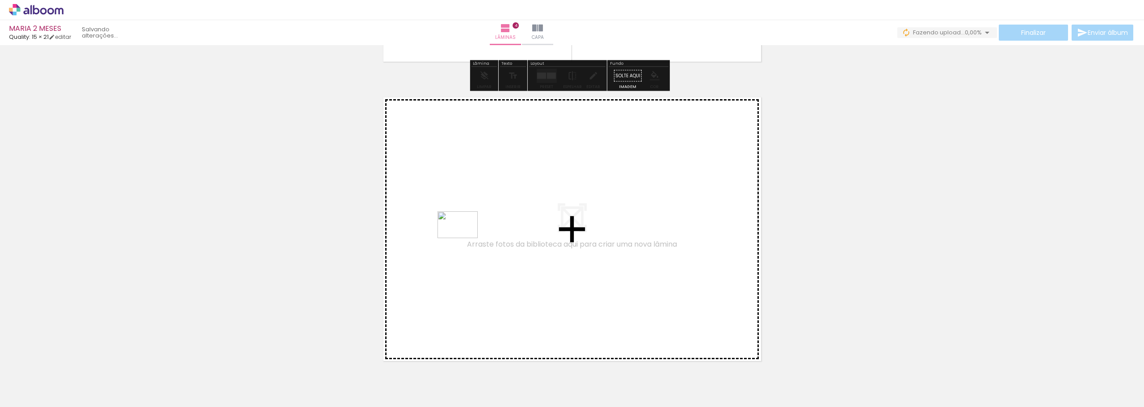
drag, startPoint x: 159, startPoint y: 383, endPoint x: 464, endPoint y: 238, distance: 337.8
click at [464, 238] on quentale-workspace at bounding box center [572, 203] width 1144 height 407
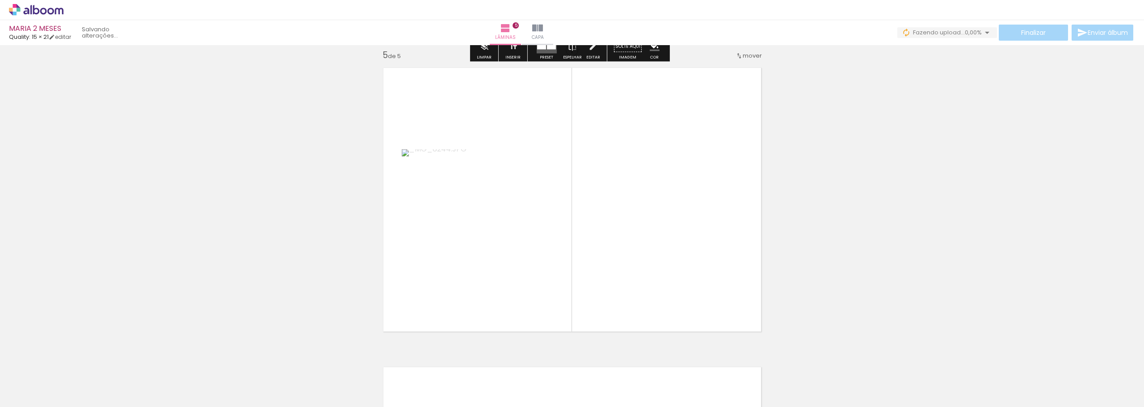
scroll to position [1209, 0]
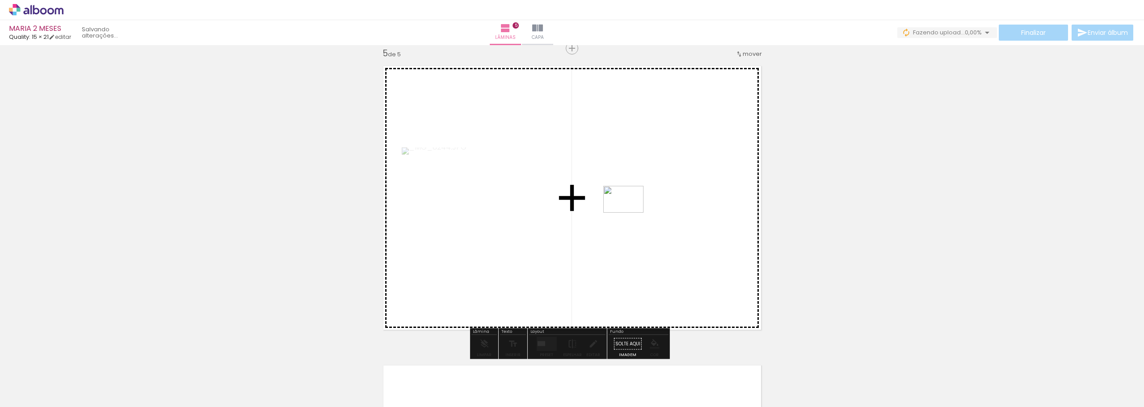
drag, startPoint x: 199, startPoint y: 376, endPoint x: 630, endPoint y: 213, distance: 461.2
click at [630, 213] on quentale-workspace at bounding box center [572, 203] width 1144 height 407
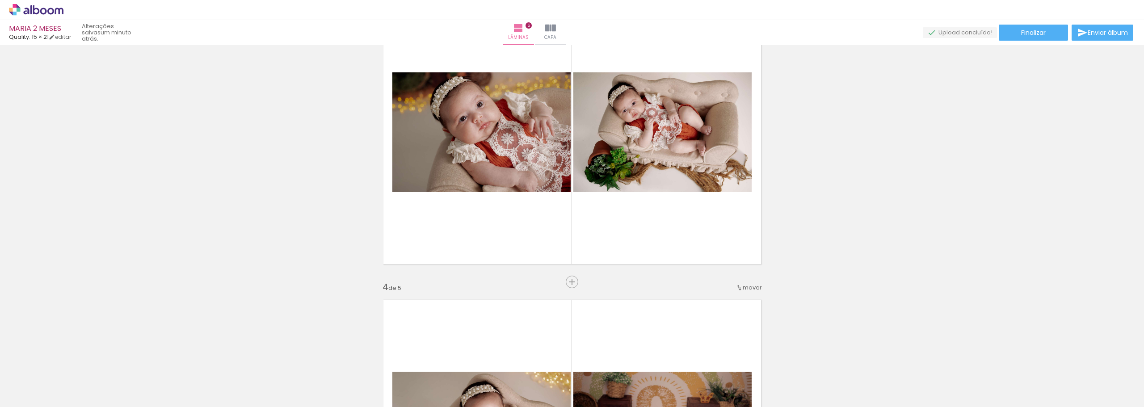
scroll to position [628, 0]
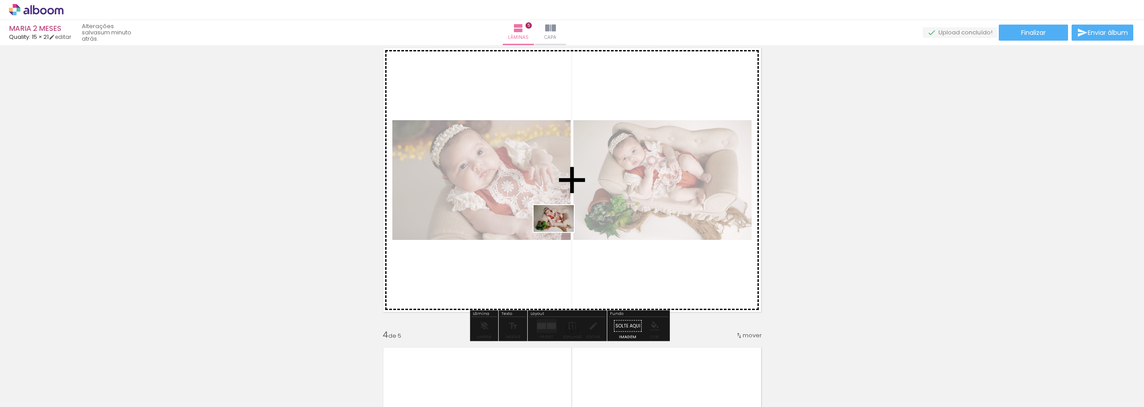
drag, startPoint x: 239, startPoint y: 375, endPoint x: 560, endPoint y: 232, distance: 352.2
click at [560, 232] on quentale-workspace at bounding box center [572, 203] width 1144 height 407
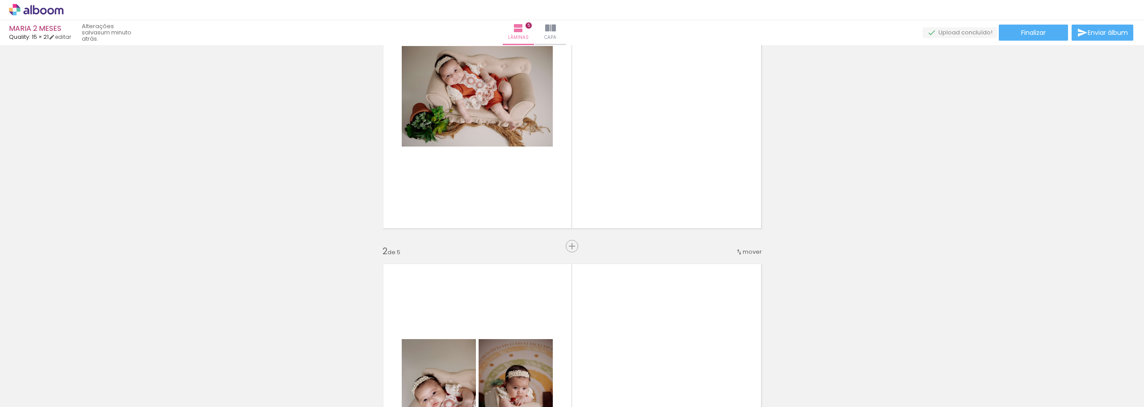
scroll to position [47, 0]
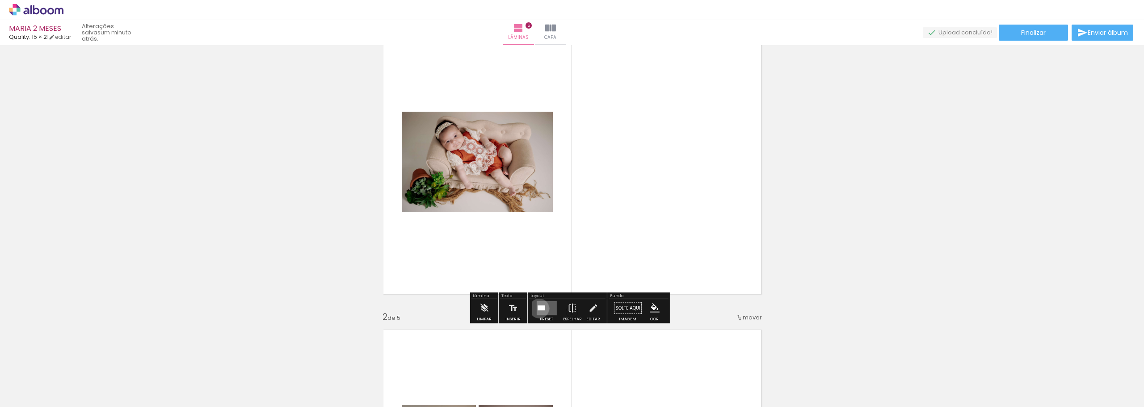
click at [537, 308] on div at bounding box center [541, 308] width 8 height 5
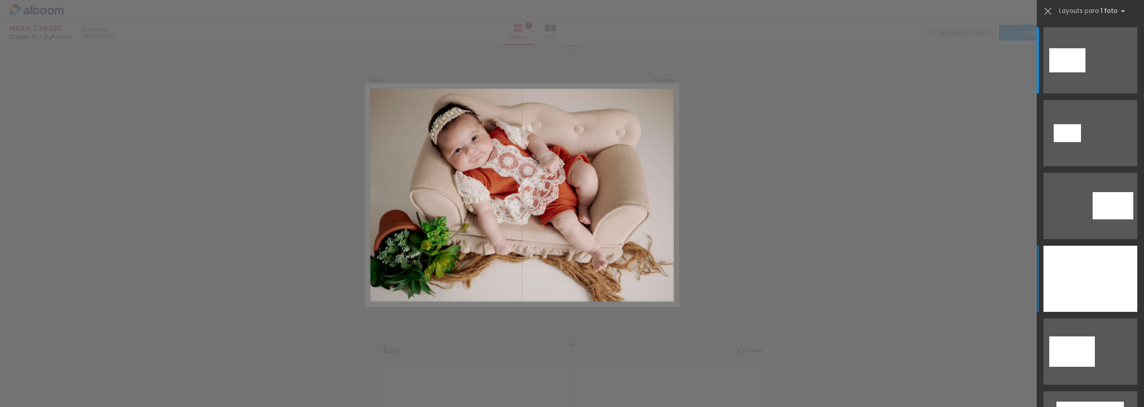
scroll to position [12, 0]
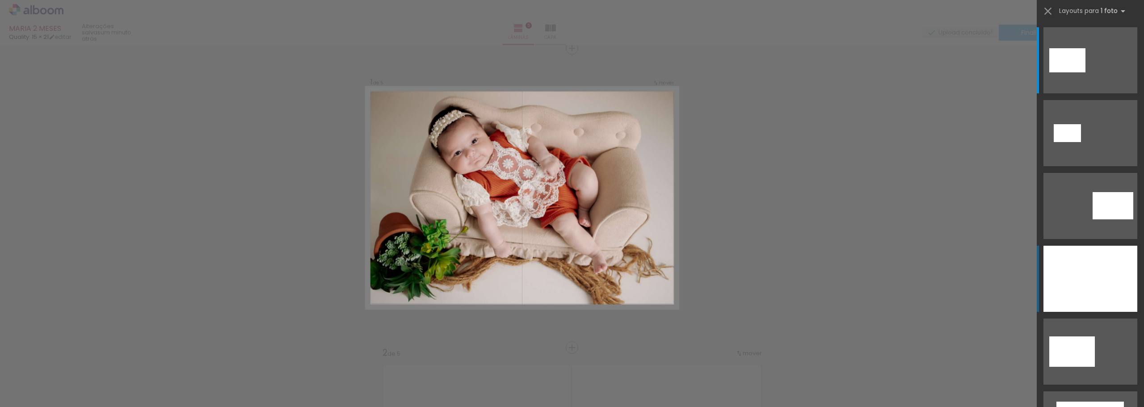
click at [1081, 275] on div at bounding box center [1090, 279] width 94 height 66
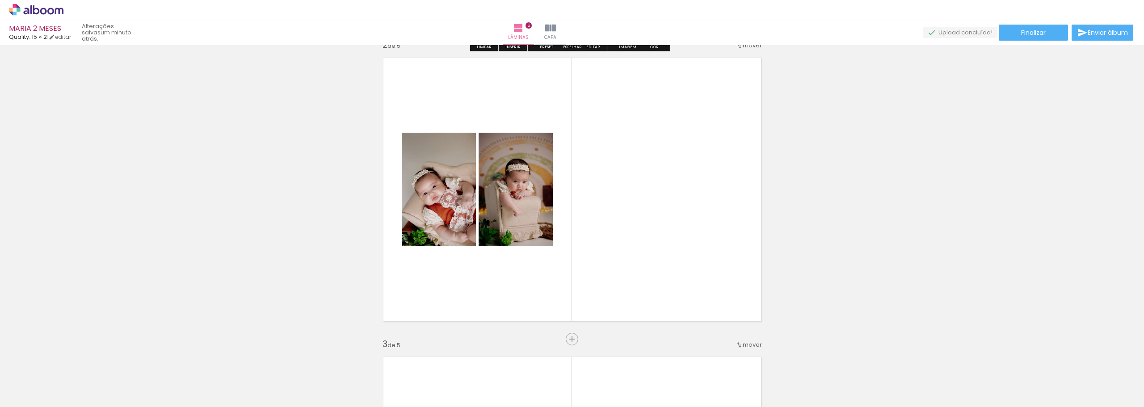
scroll to position [324, 0]
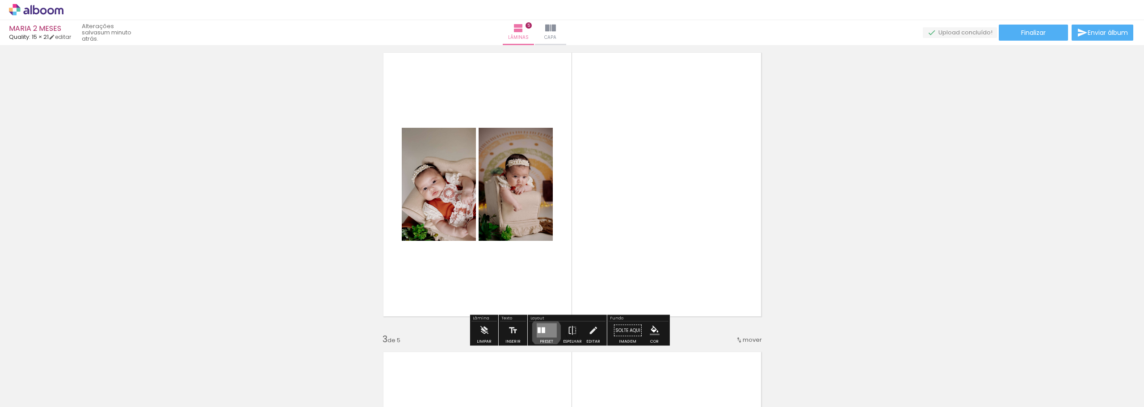
click at [544, 332] on quentale-layouter at bounding box center [546, 331] width 20 height 14
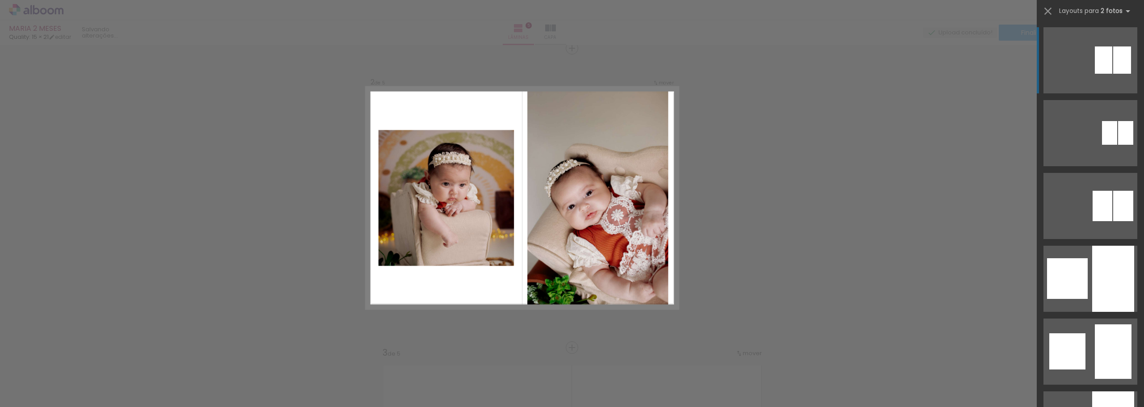
scroll to position [804, 0]
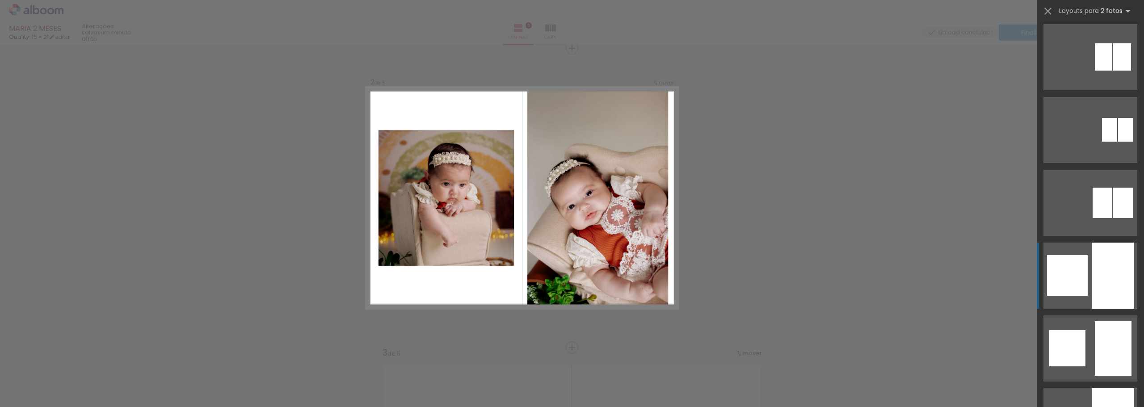
click at [1098, 282] on div at bounding box center [1113, 276] width 42 height 66
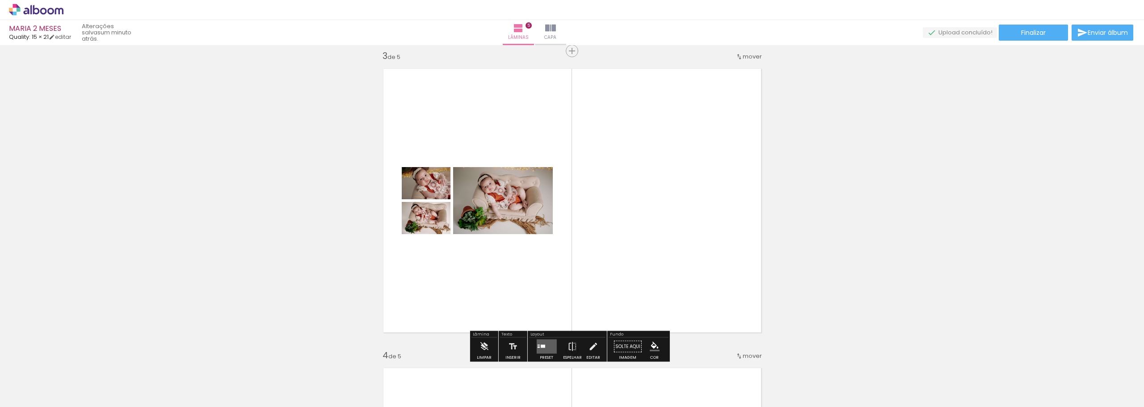
scroll to position [624, 0]
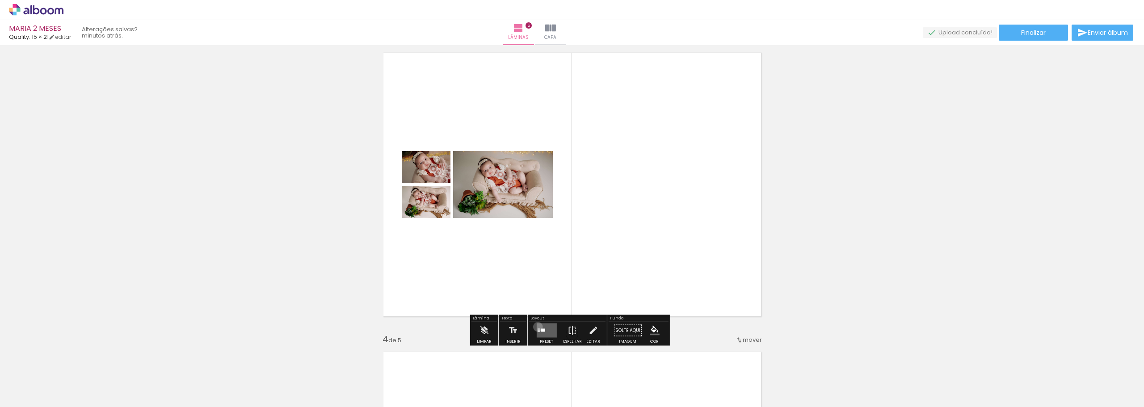
drag, startPoint x: 536, startPoint y: 327, endPoint x: 794, endPoint y: 230, distance: 275.3
click at [536, 326] on quentale-layouter at bounding box center [546, 331] width 20 height 14
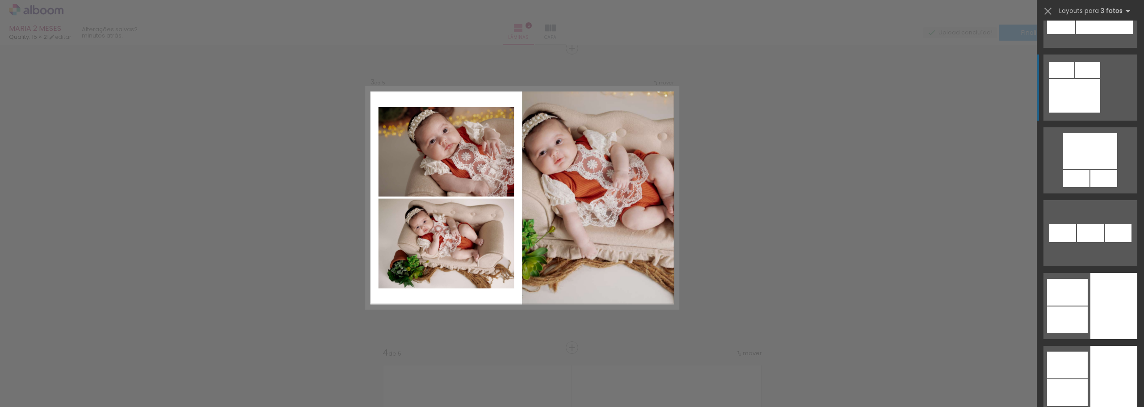
scroll to position [2860, 0]
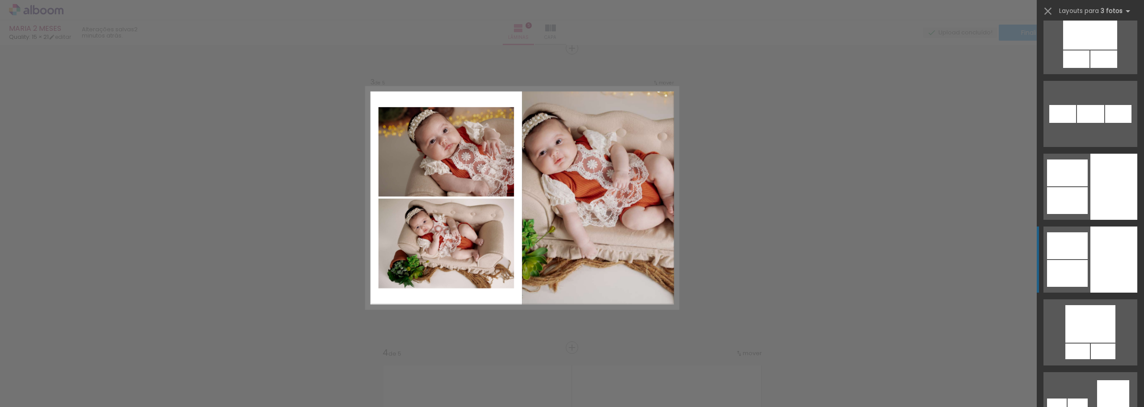
click at [1114, 252] on div at bounding box center [1113, 260] width 47 height 66
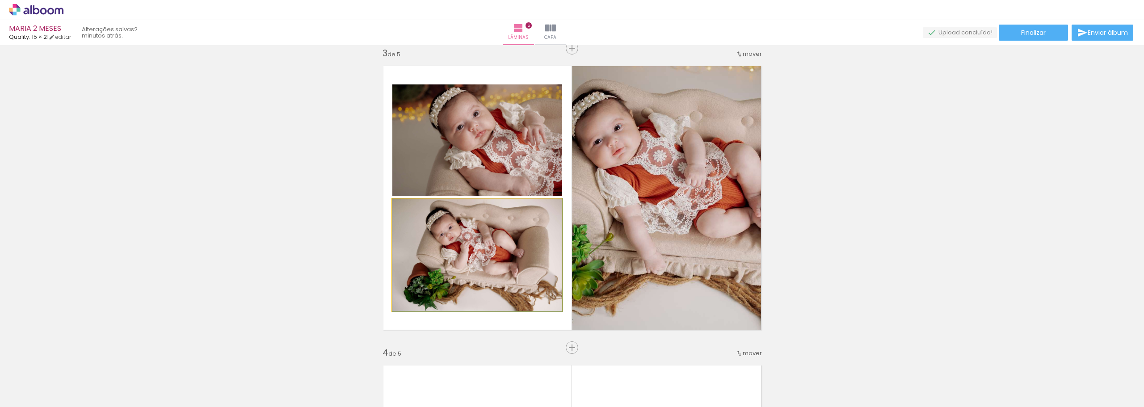
drag, startPoint x: 544, startPoint y: 268, endPoint x: 648, endPoint y: 231, distance: 110.9
click at [0, 0] on slot at bounding box center [0, 0] width 0 height 0
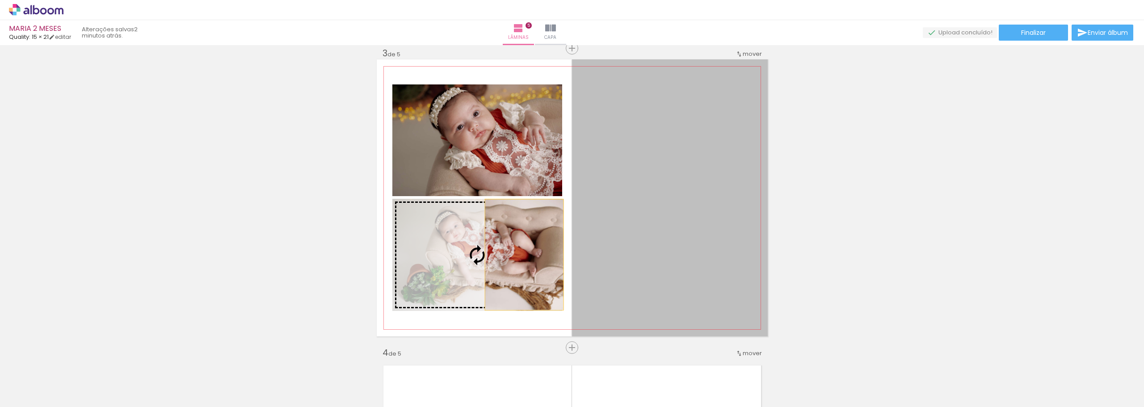
drag, startPoint x: 635, startPoint y: 248, endPoint x: 521, endPoint y: 255, distance: 114.6
click at [0, 0] on slot at bounding box center [0, 0] width 0 height 0
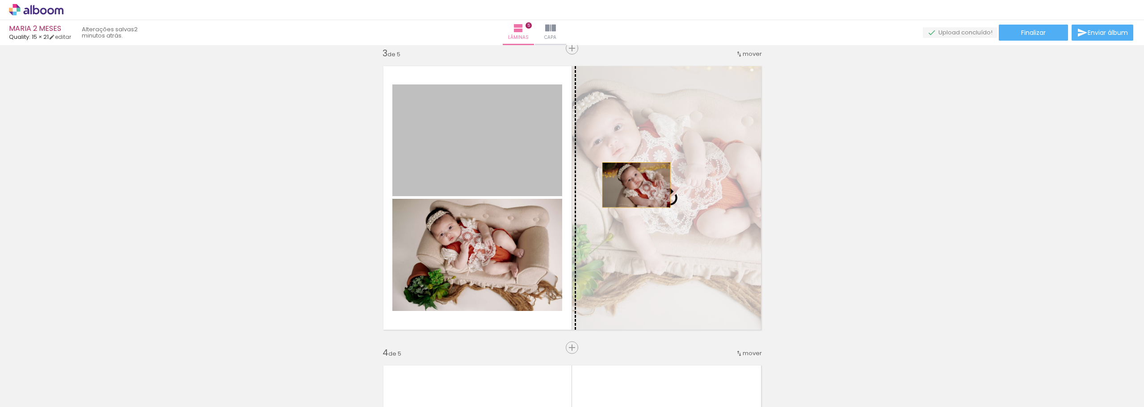
drag, startPoint x: 498, startPoint y: 148, endPoint x: 660, endPoint y: 187, distance: 166.4
click at [0, 0] on slot at bounding box center [0, 0] width 0 height 0
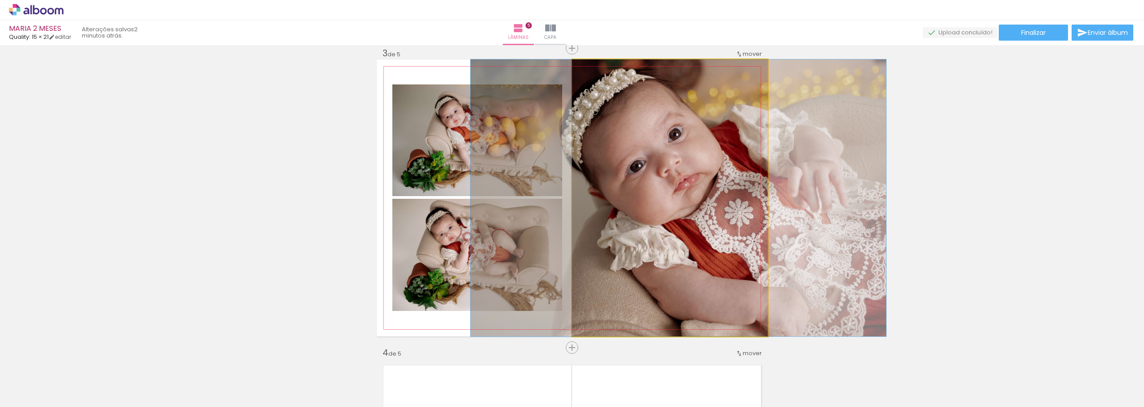
drag, startPoint x: 700, startPoint y: 220, endPoint x: 708, endPoint y: 221, distance: 8.6
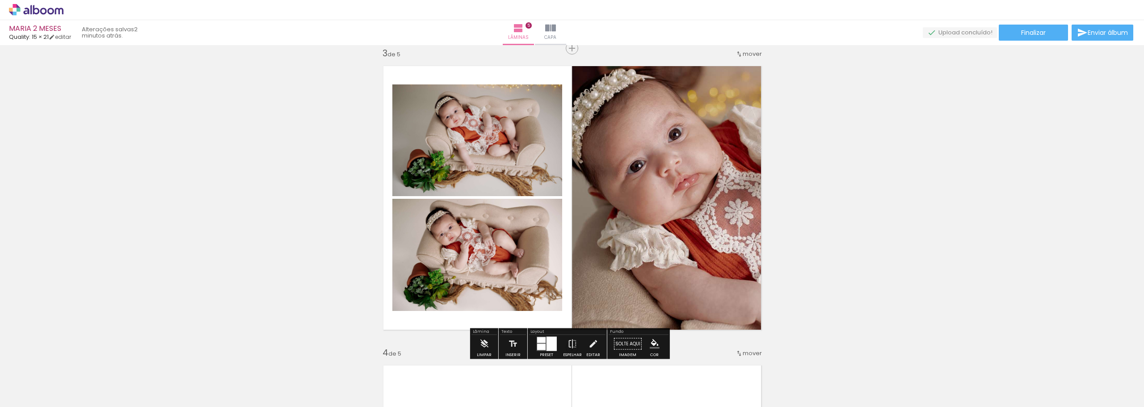
click at [869, 211] on div "Inserir lâmina 1 de 5 Inserir lâmina 2 de 5 Inserir lâmina 3 de 5 Inserir lâmin…" at bounding box center [572, 336] width 1144 height 1797
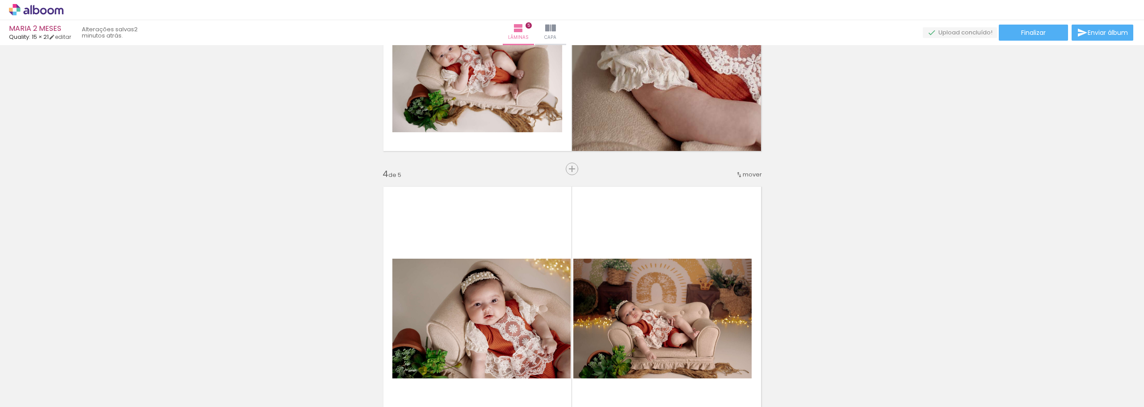
scroll to position [923, 0]
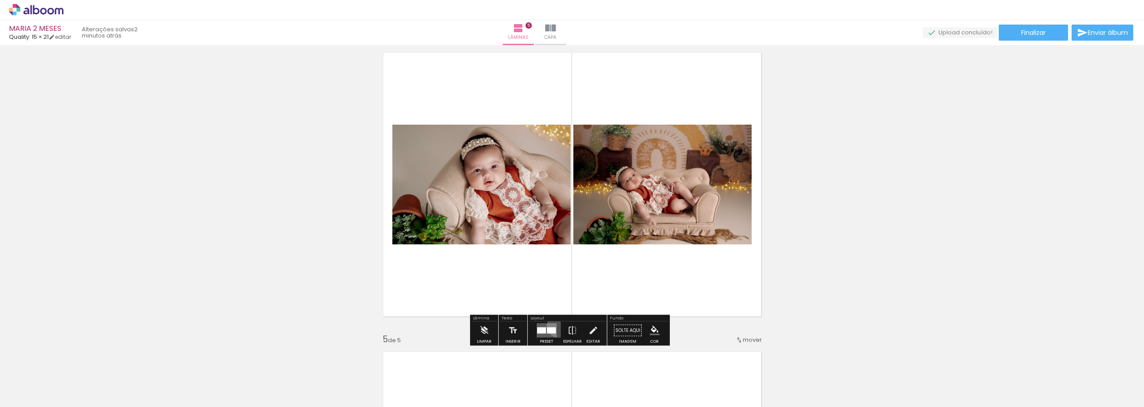
click at [556, 326] on div at bounding box center [546, 331] width 24 height 18
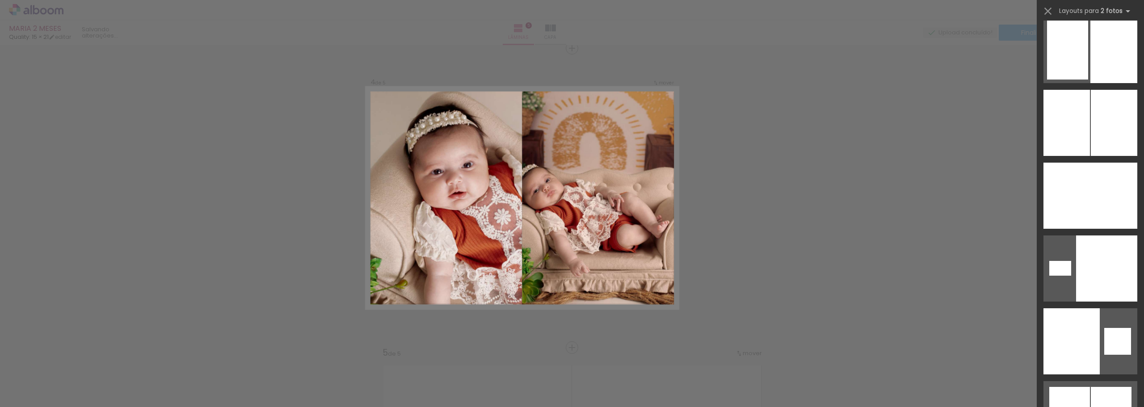
scroll to position [2055, 0]
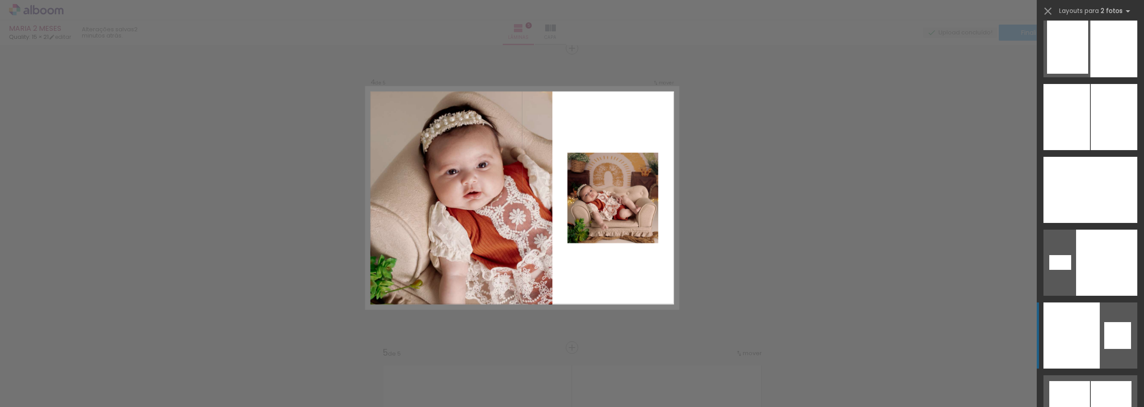
click at [1084, 330] on div at bounding box center [1071, 336] width 56 height 66
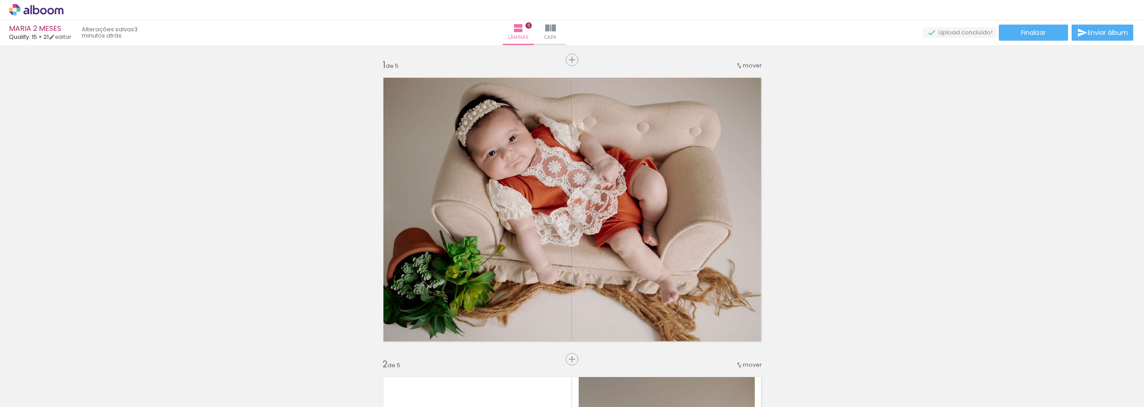
scroll to position [223, 0]
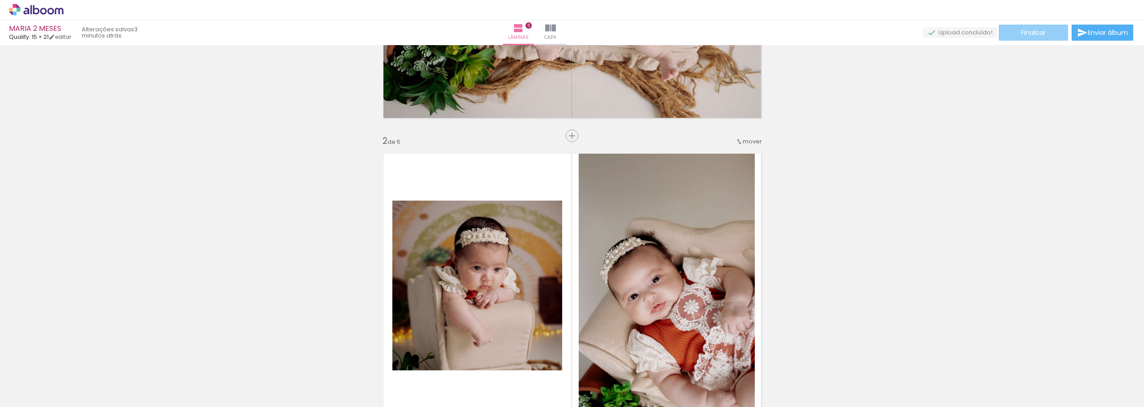
click at [1041, 32] on span "Finalizar" at bounding box center [1033, 32] width 25 height 6
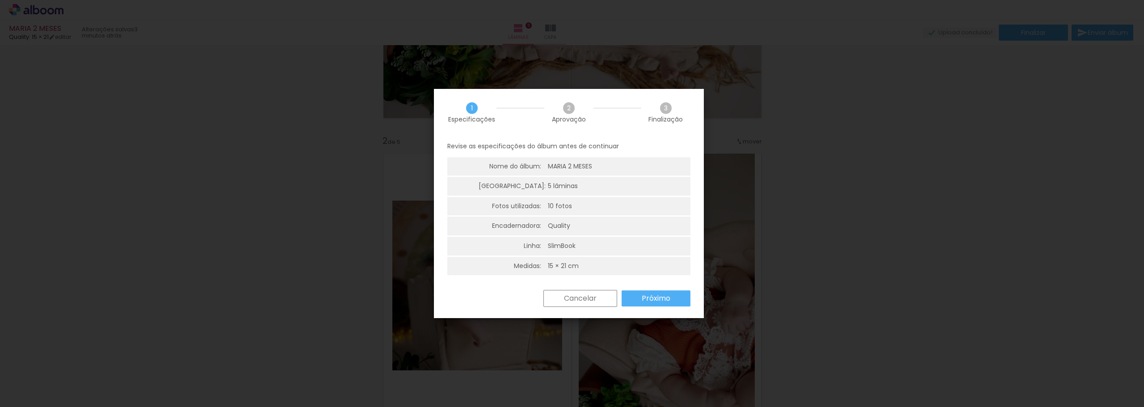
click at [0, 0] on slot "Próximo" at bounding box center [0, 0] width 0 height 0
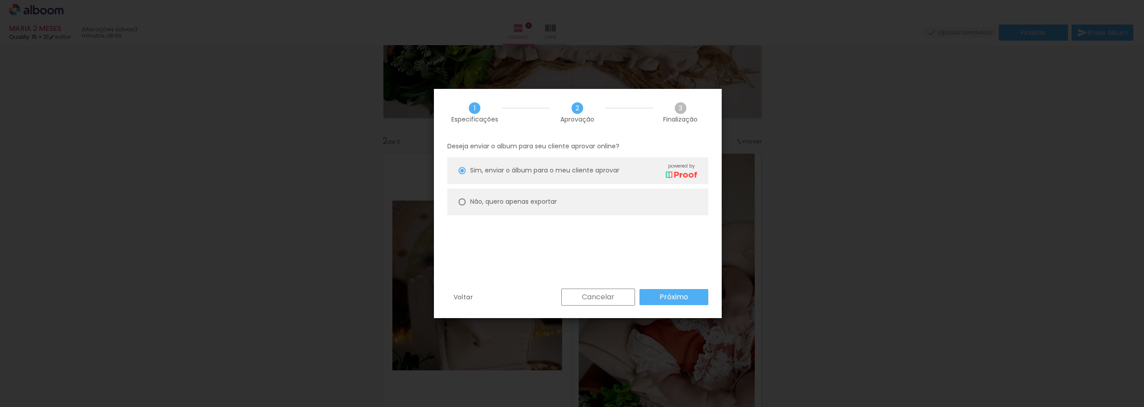
click at [458, 202] on div at bounding box center [461, 201] width 7 height 7
type paper-radio-button "on"
drag, startPoint x: 673, startPoint y: 296, endPoint x: 791, endPoint y: 231, distance: 134.0
click at [0, 0] on slot "Próximo" at bounding box center [0, 0] width 0 height 0
type input "Alta, 300 DPI"
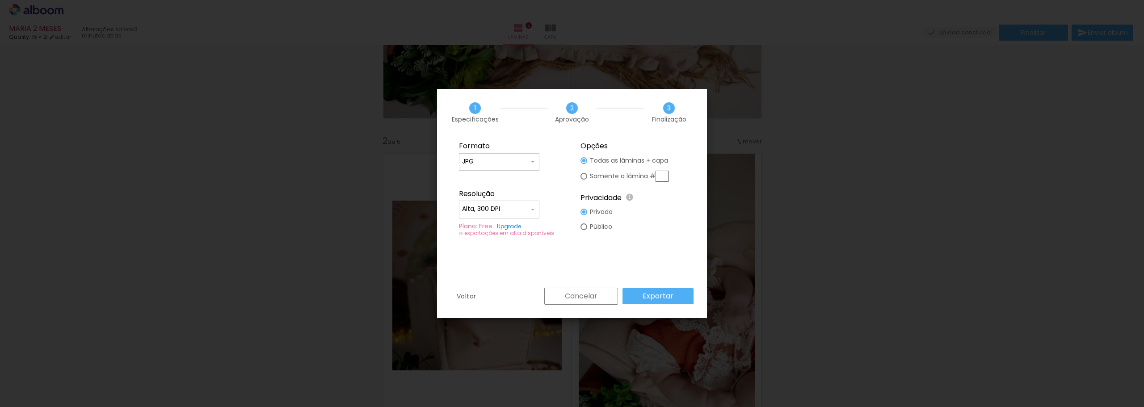
click at [0, 0] on slot "Exportar" at bounding box center [0, 0] width 0 height 0
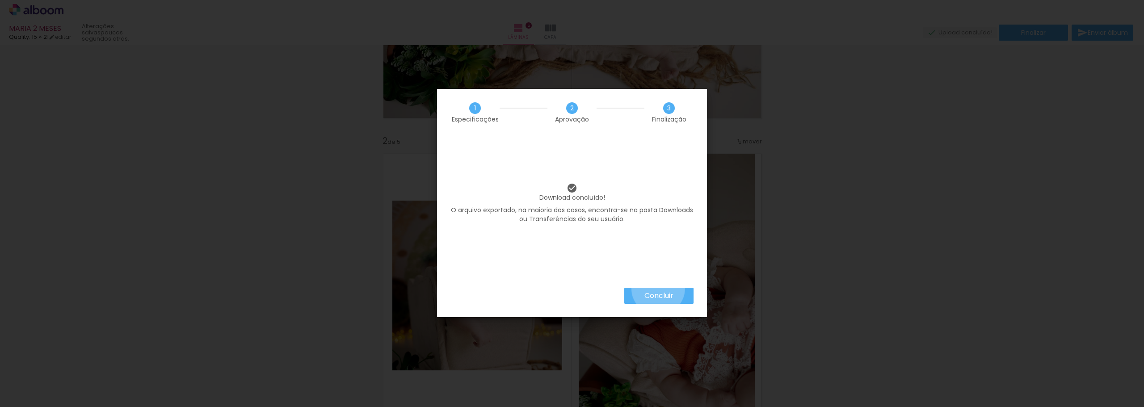
click at [658, 288] on paper-button "Concluir" at bounding box center [658, 296] width 69 height 16
